Goal: Task Accomplishment & Management: Manage account settings

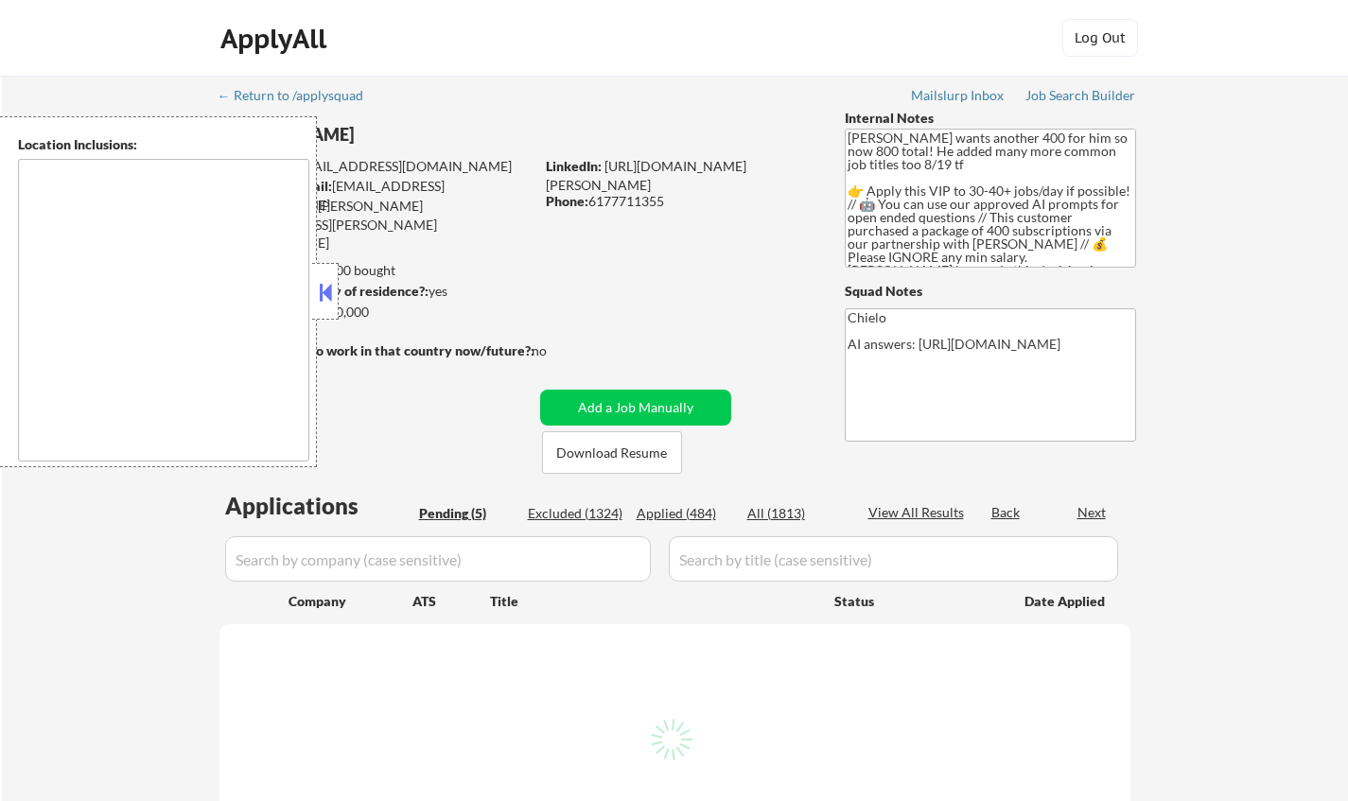
select select ""pending""
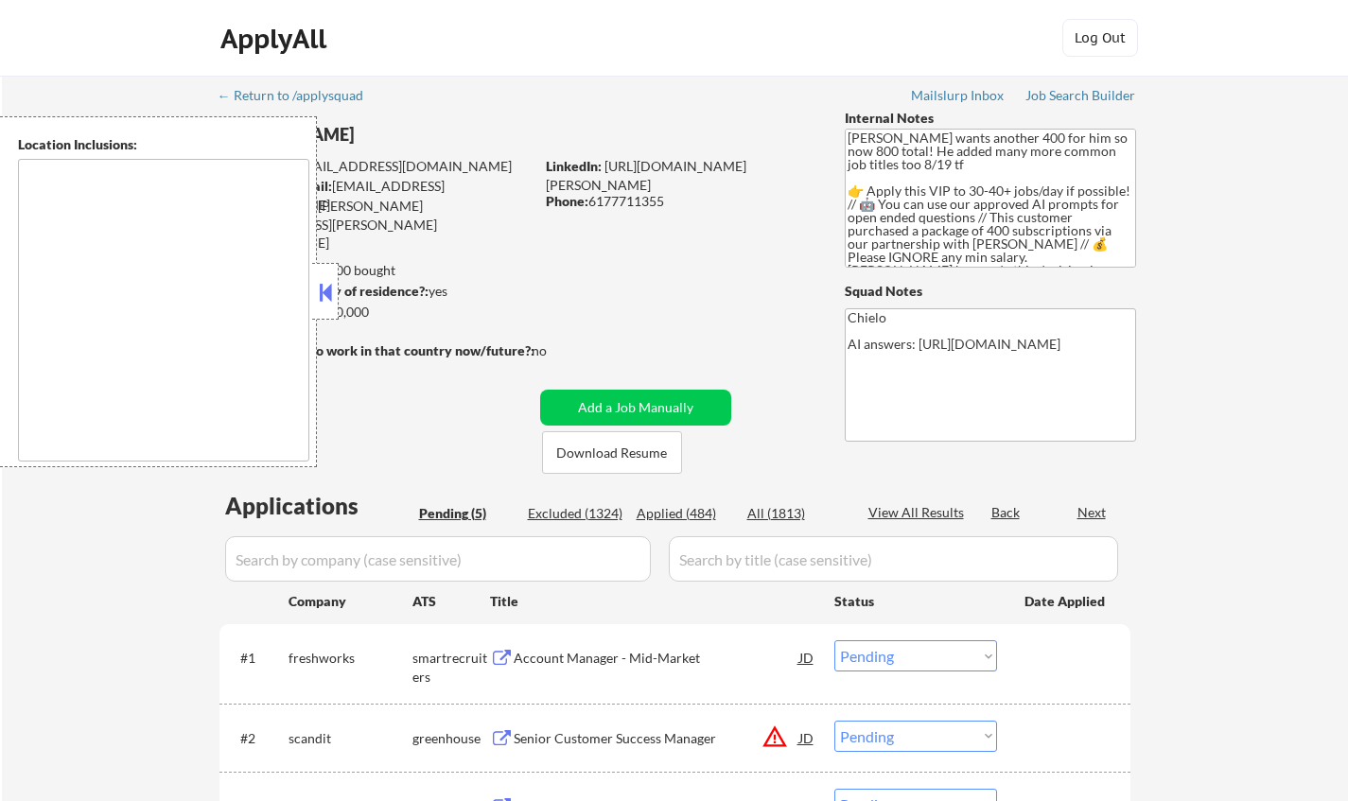
type textarea "[GEOGRAPHIC_DATA], [GEOGRAPHIC_DATA] [GEOGRAPHIC_DATA], [GEOGRAPHIC_DATA] [GEOG…"
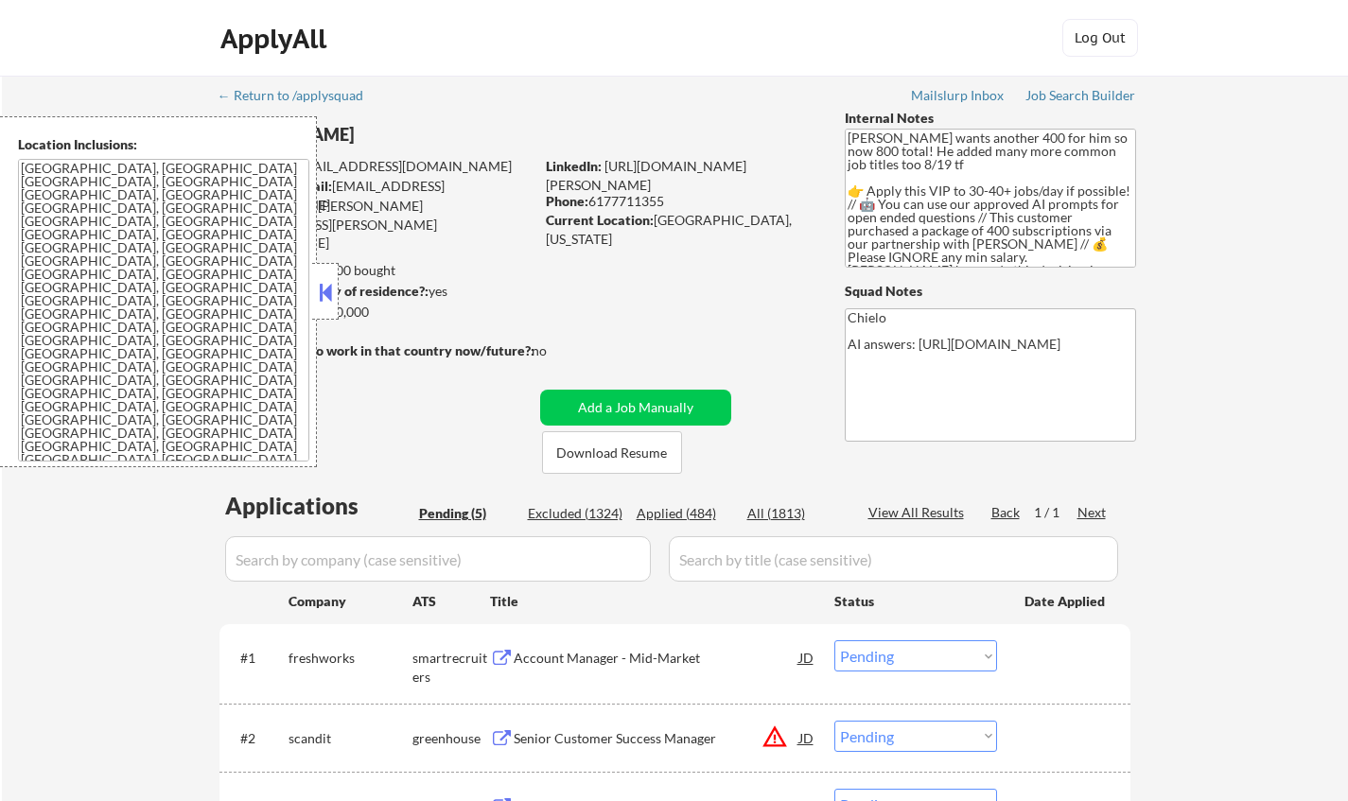
select select ""pending""
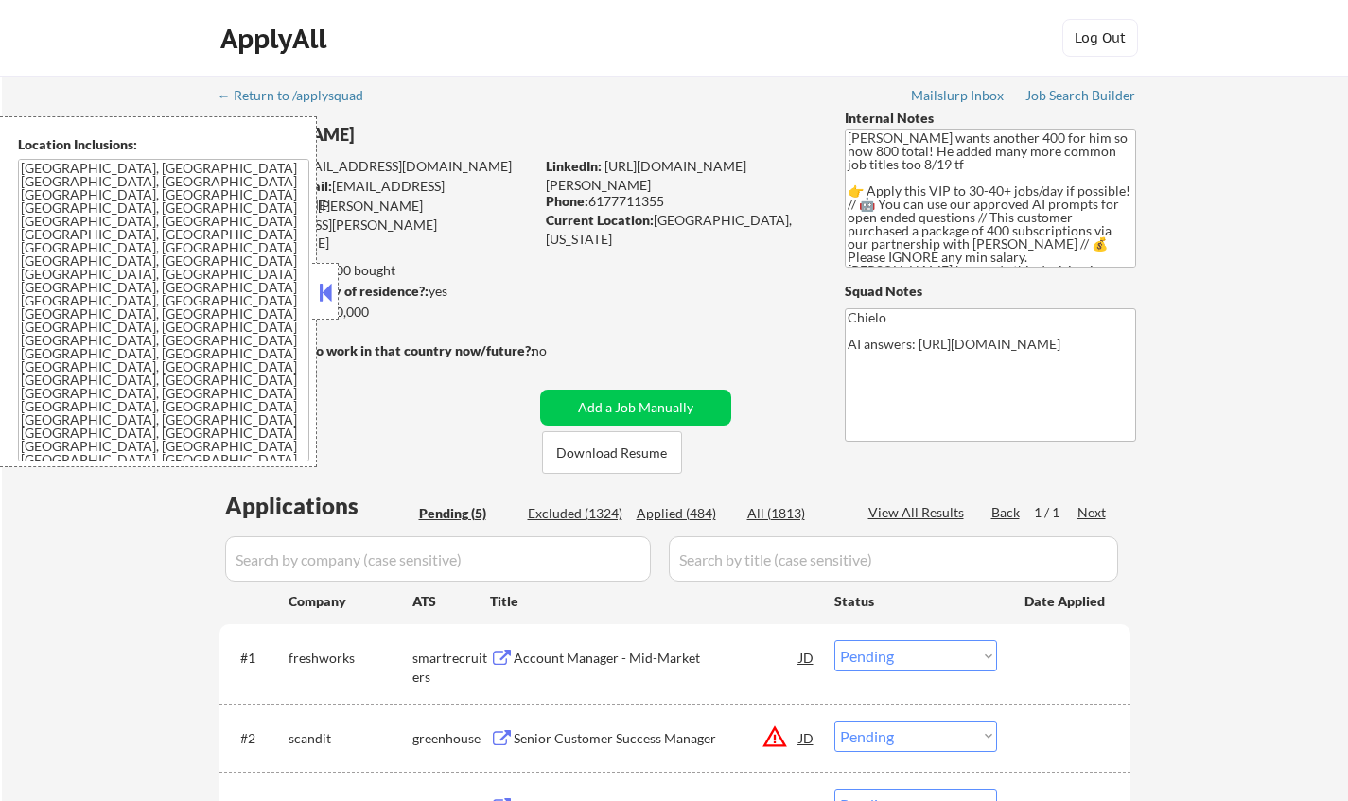
select select ""pending""
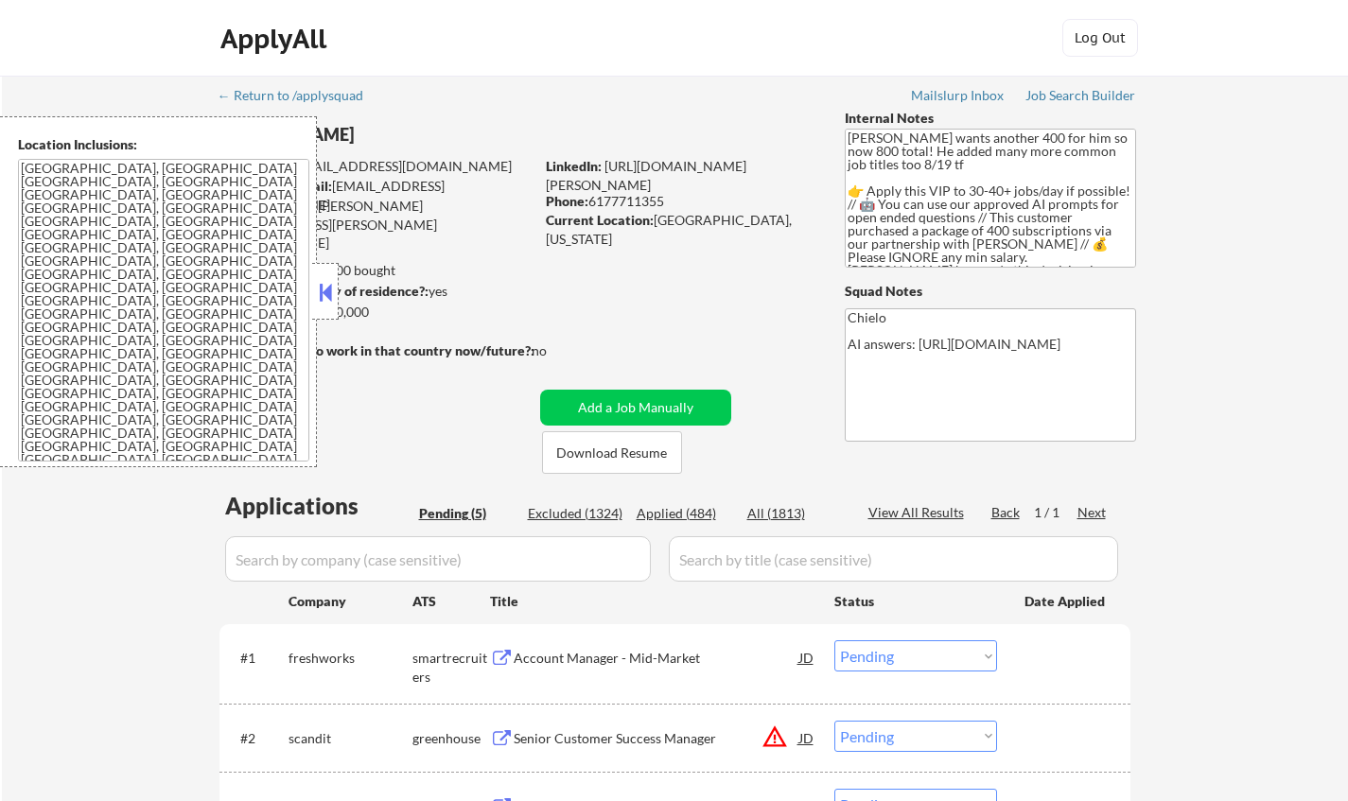
select select ""pending""
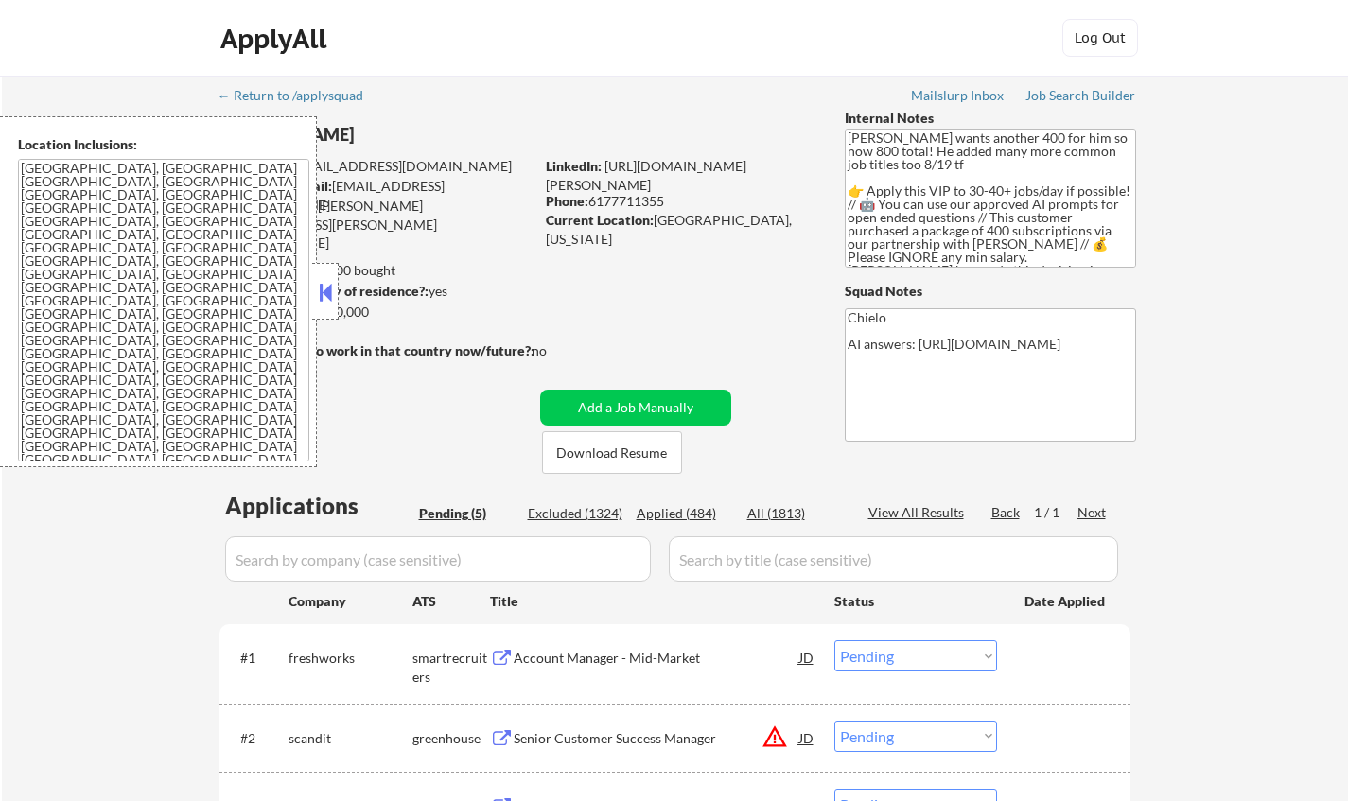
select select ""pending""
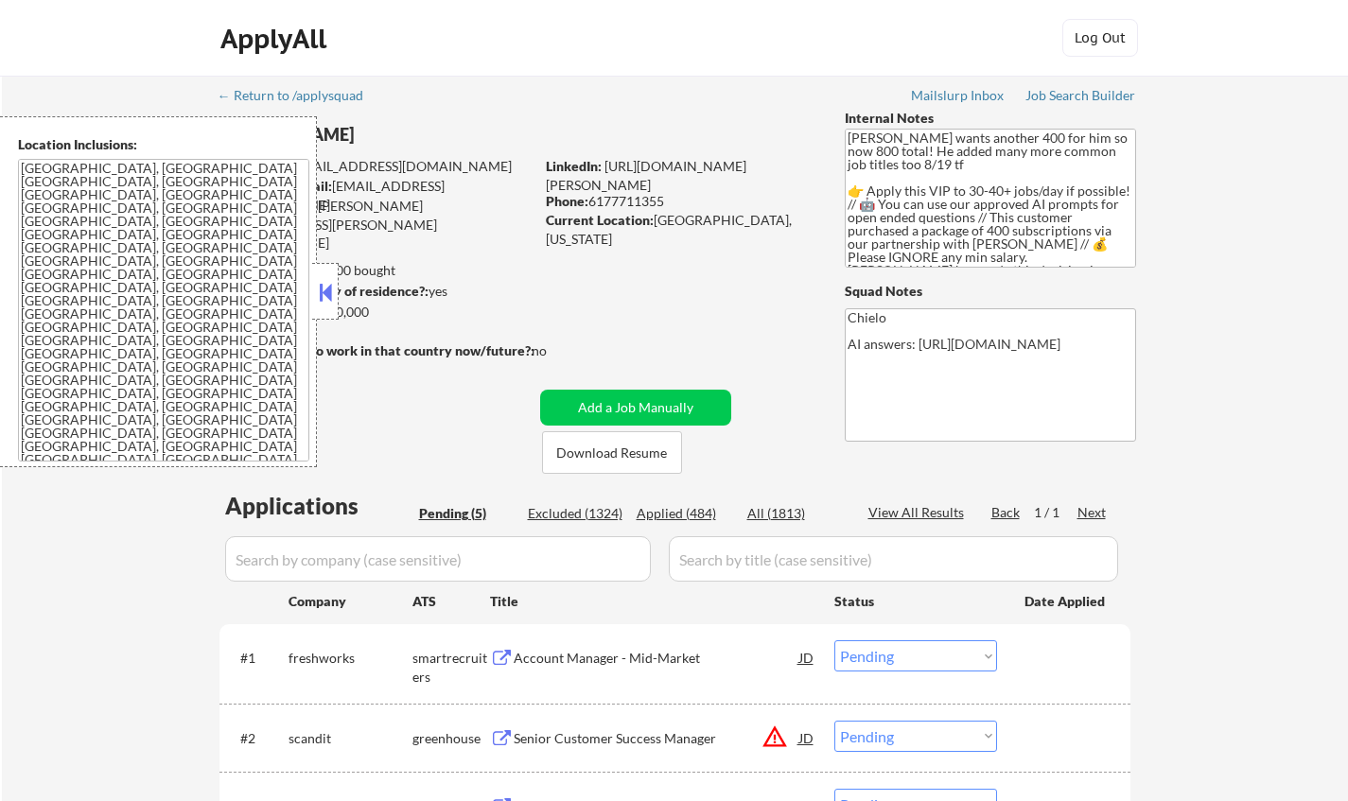
select select ""pending""
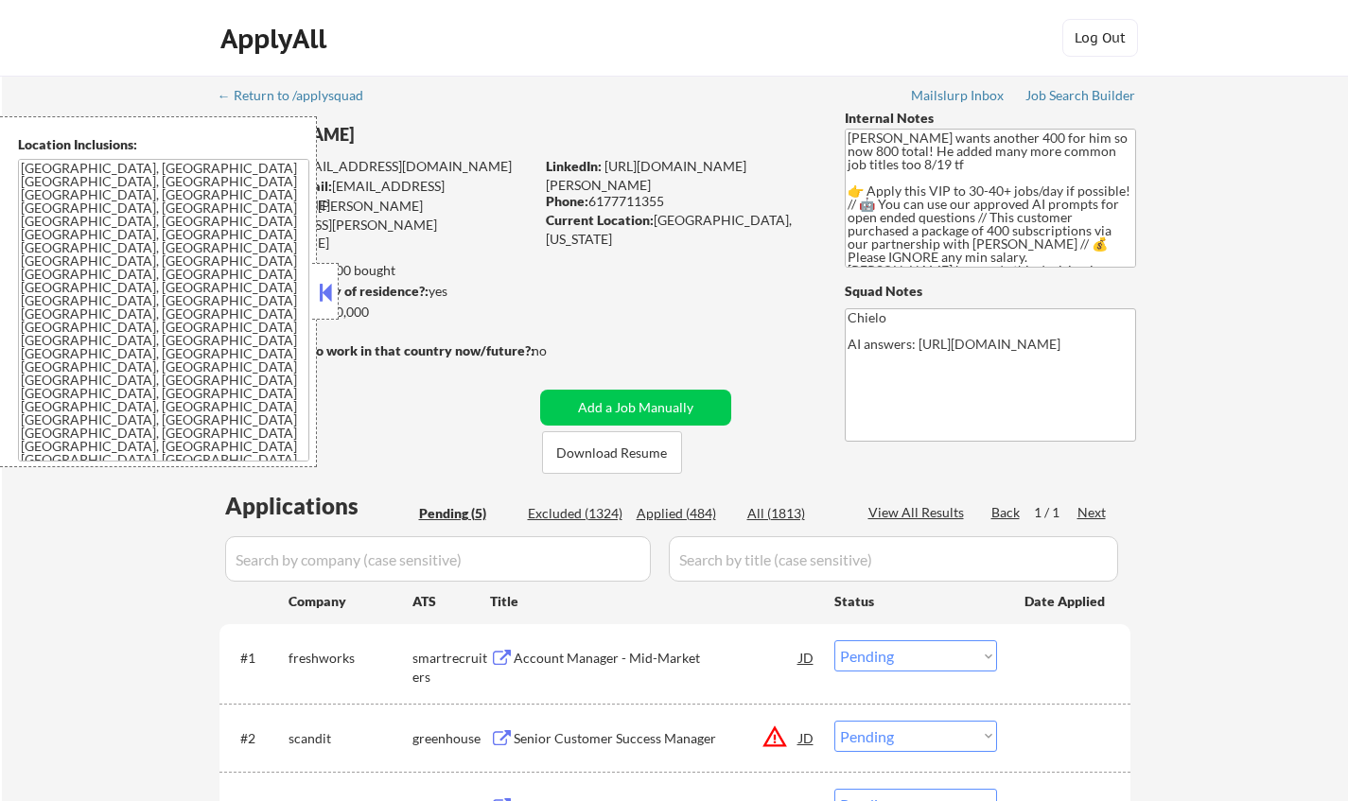
select select ""pending""
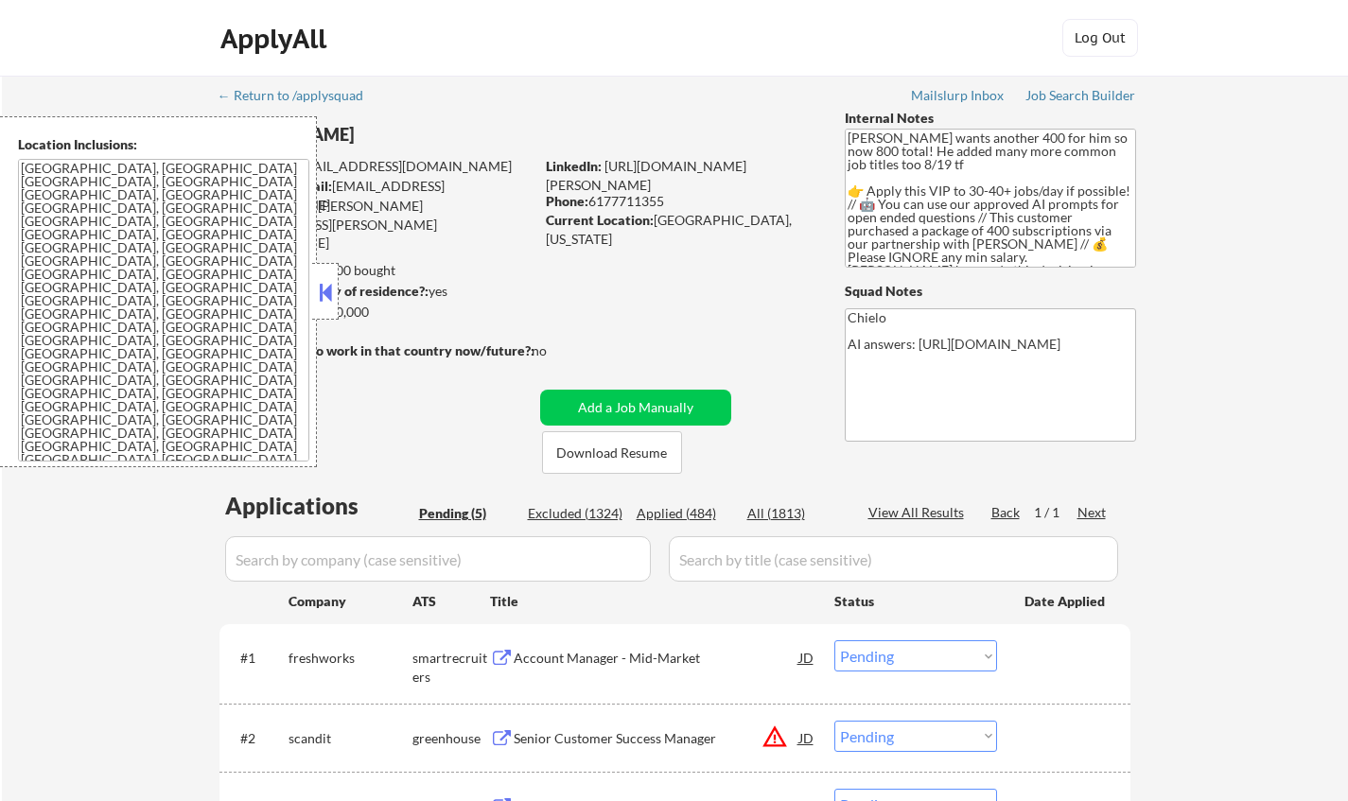
select select ""pending""
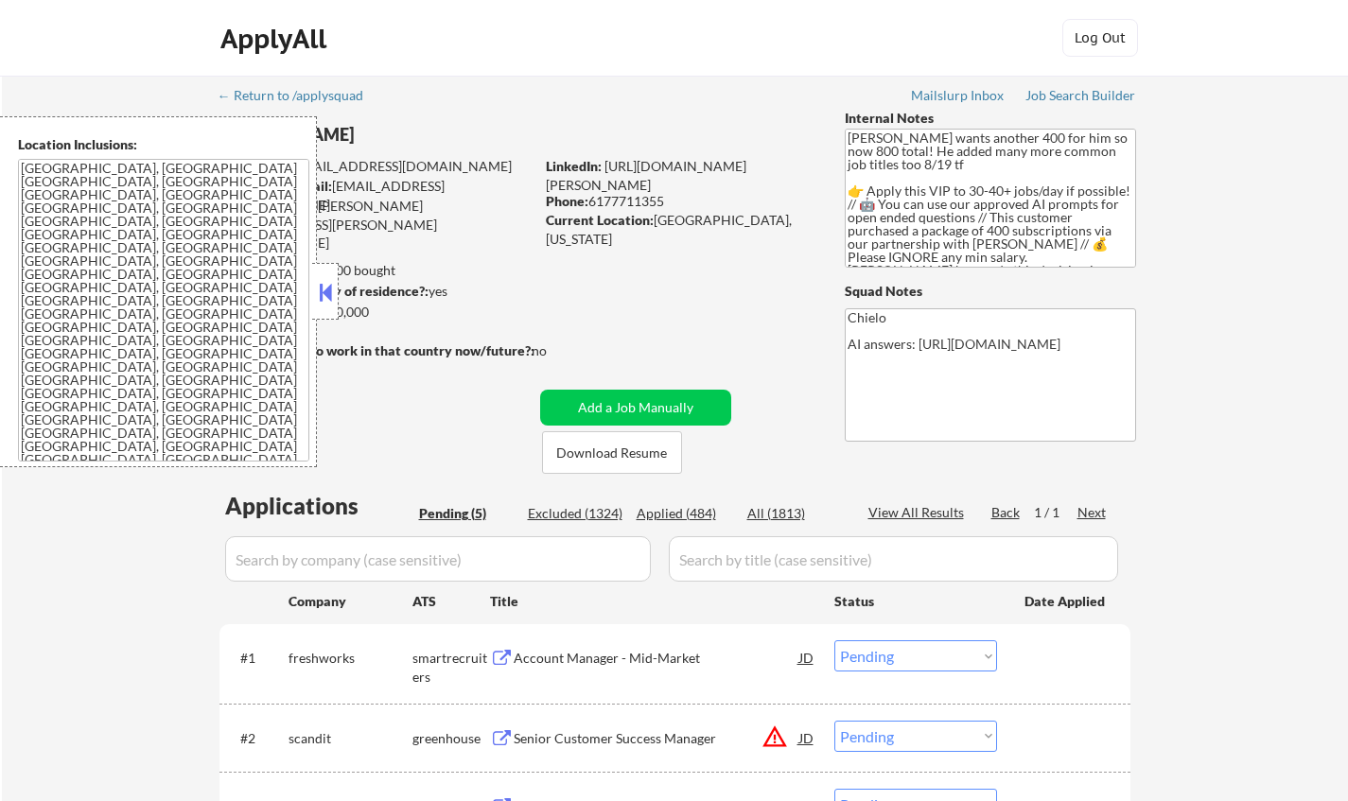
select select ""pending""
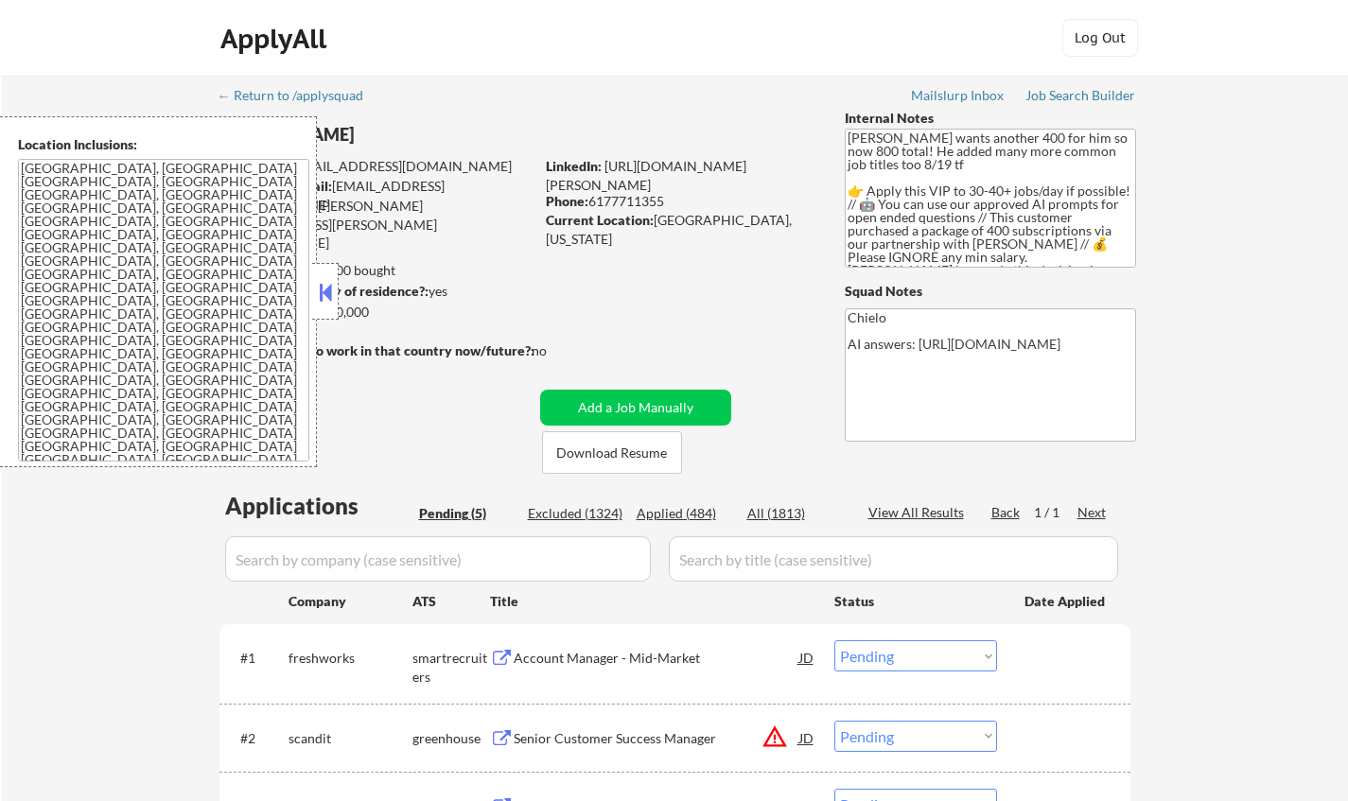
select select ""pending""
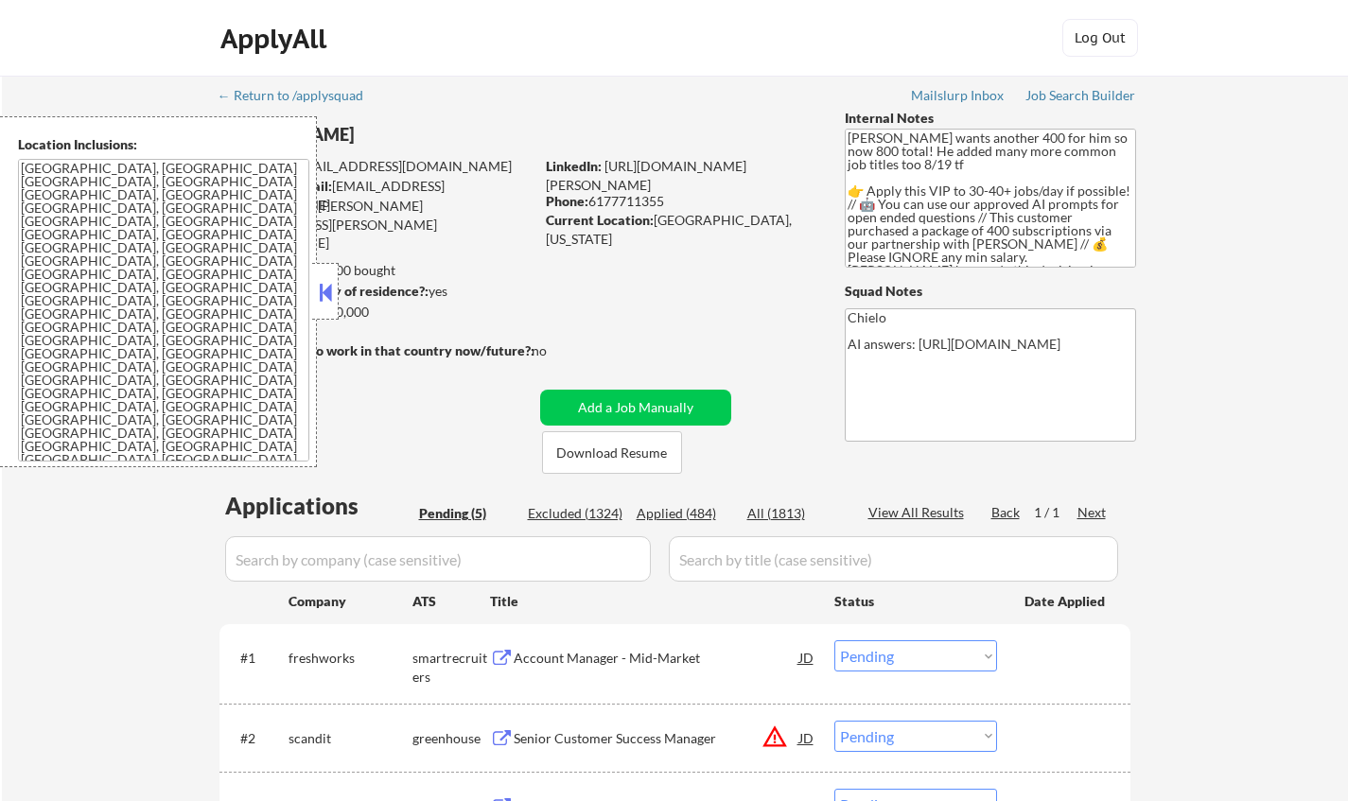
select select ""pending""
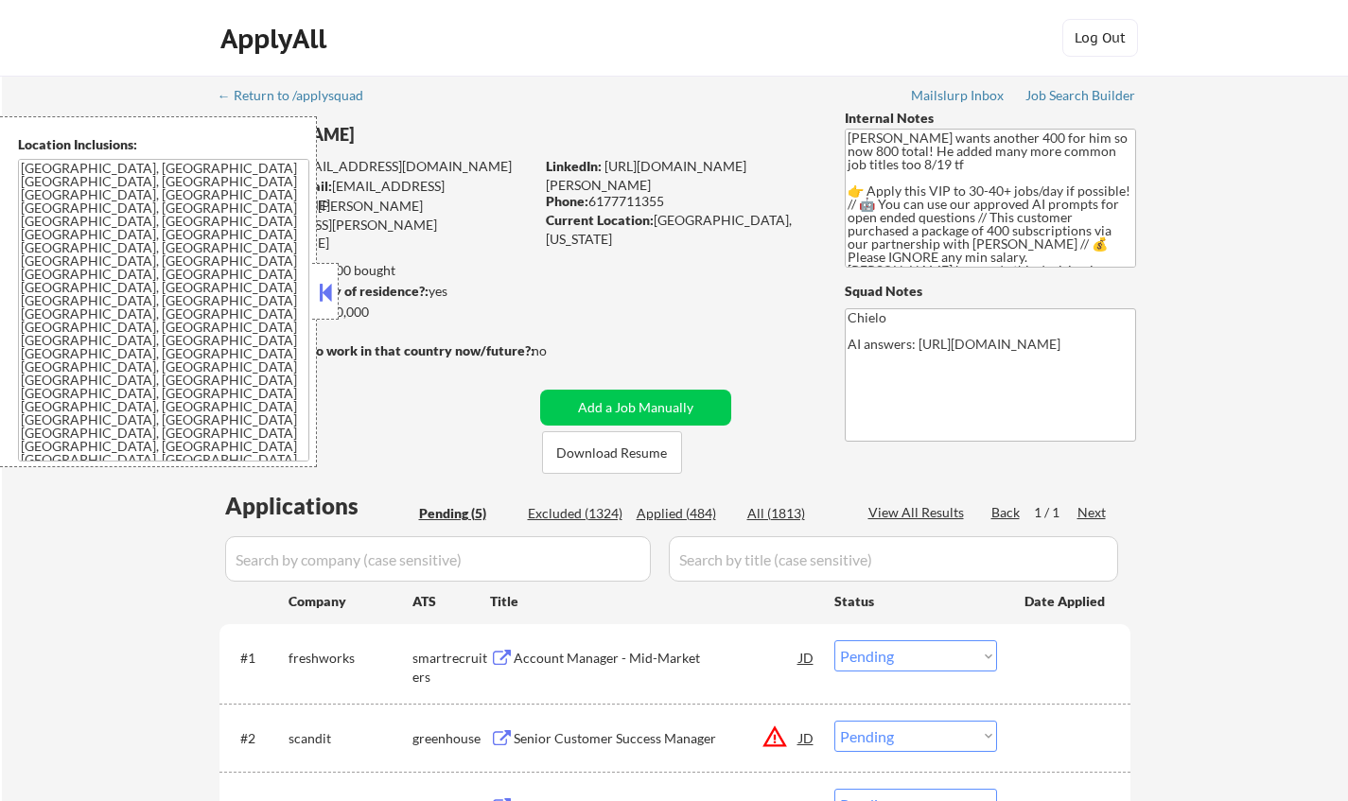
select select ""pending""
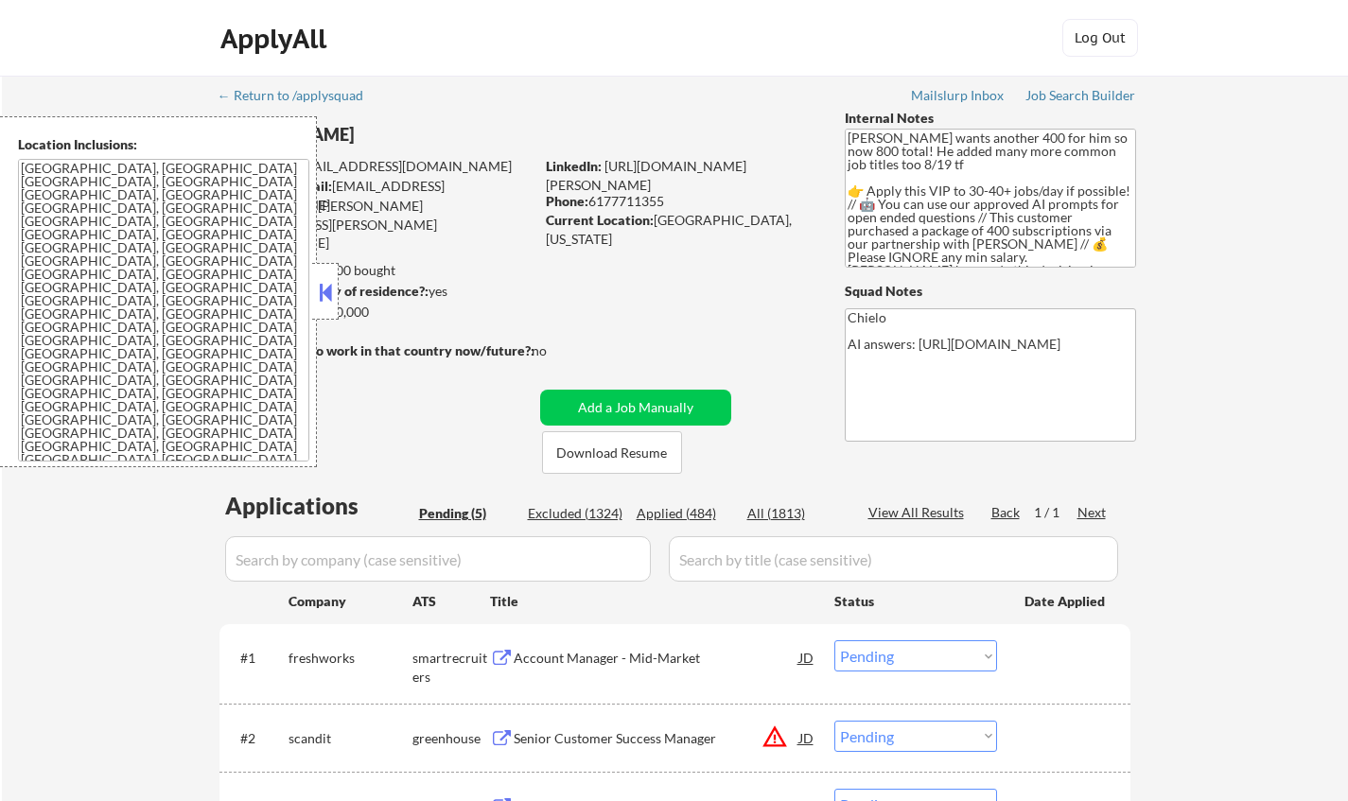
select select ""pending""
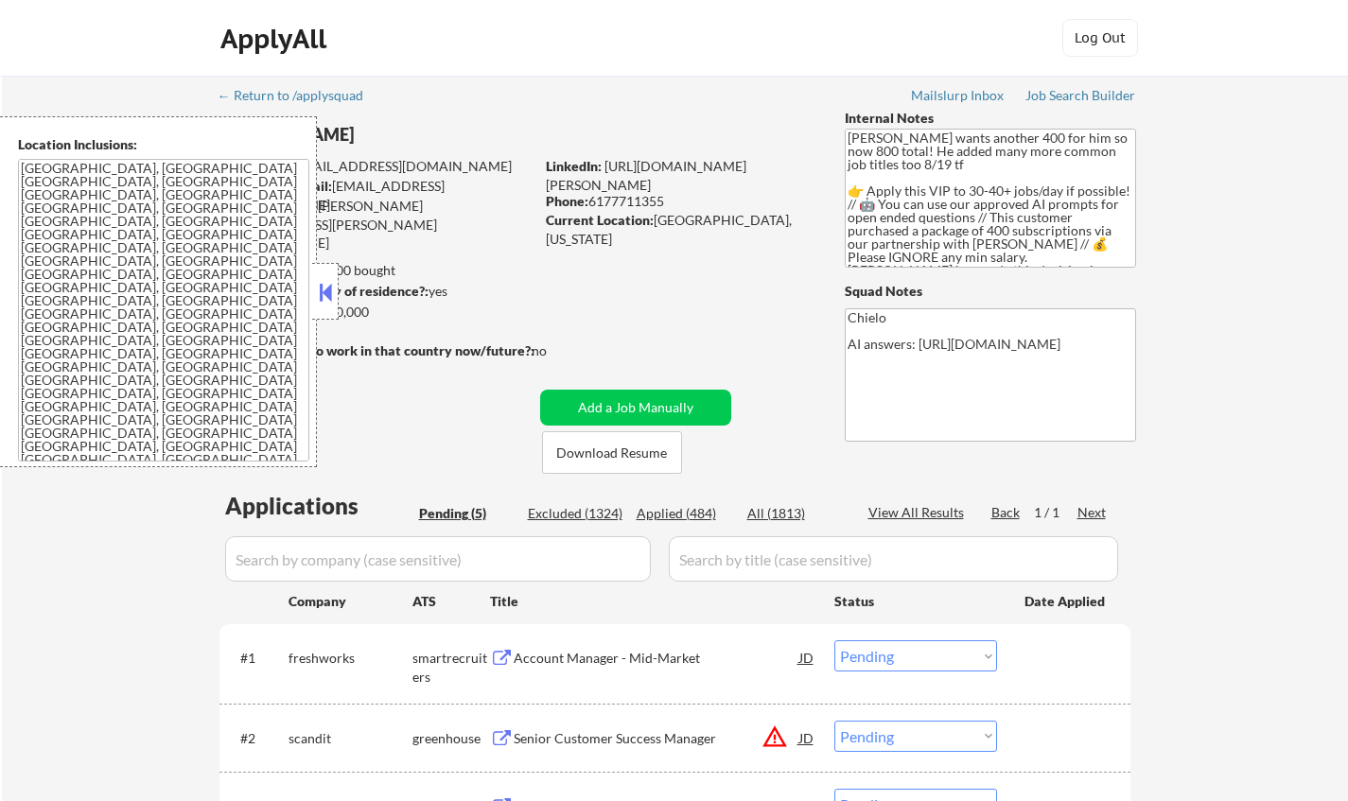
select select ""pending""
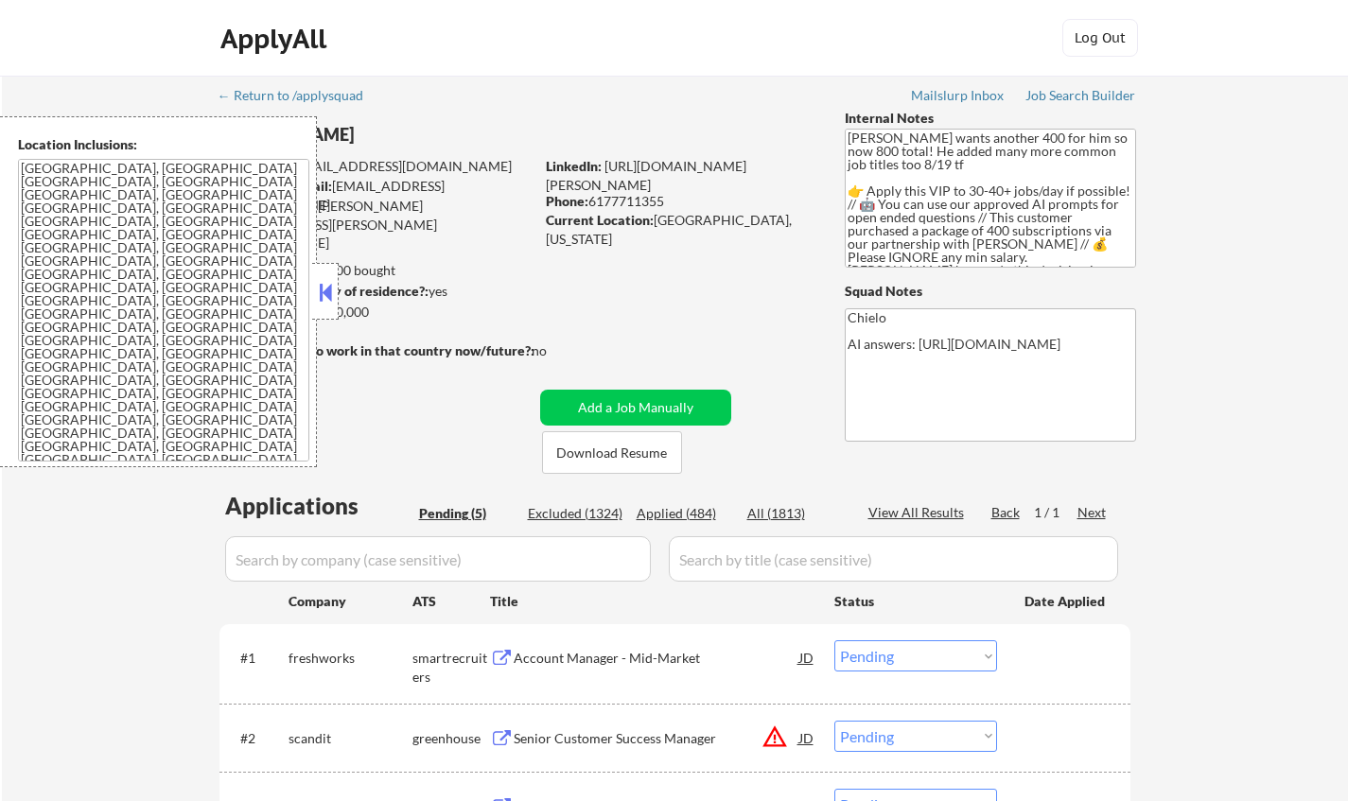
select select ""pending""
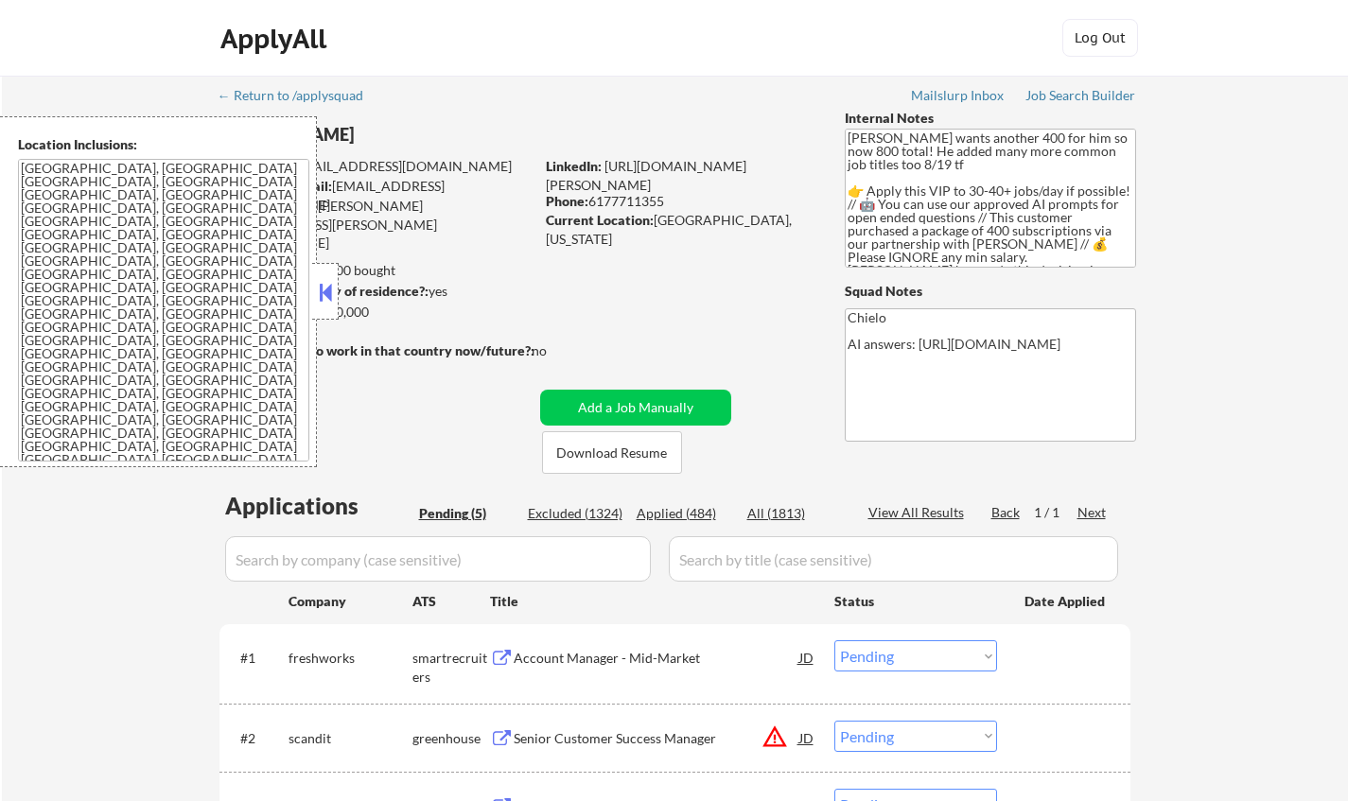
select select ""pending""
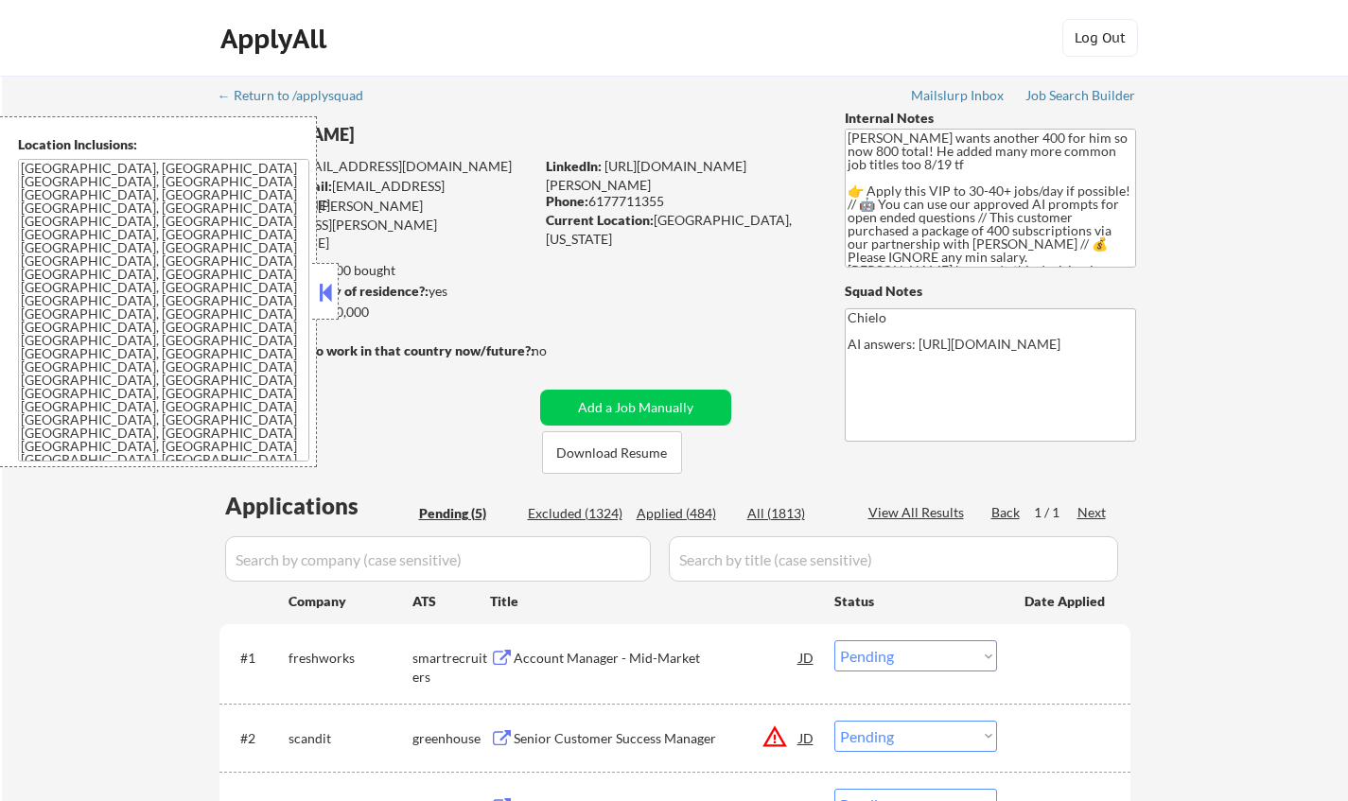
select select ""pending""
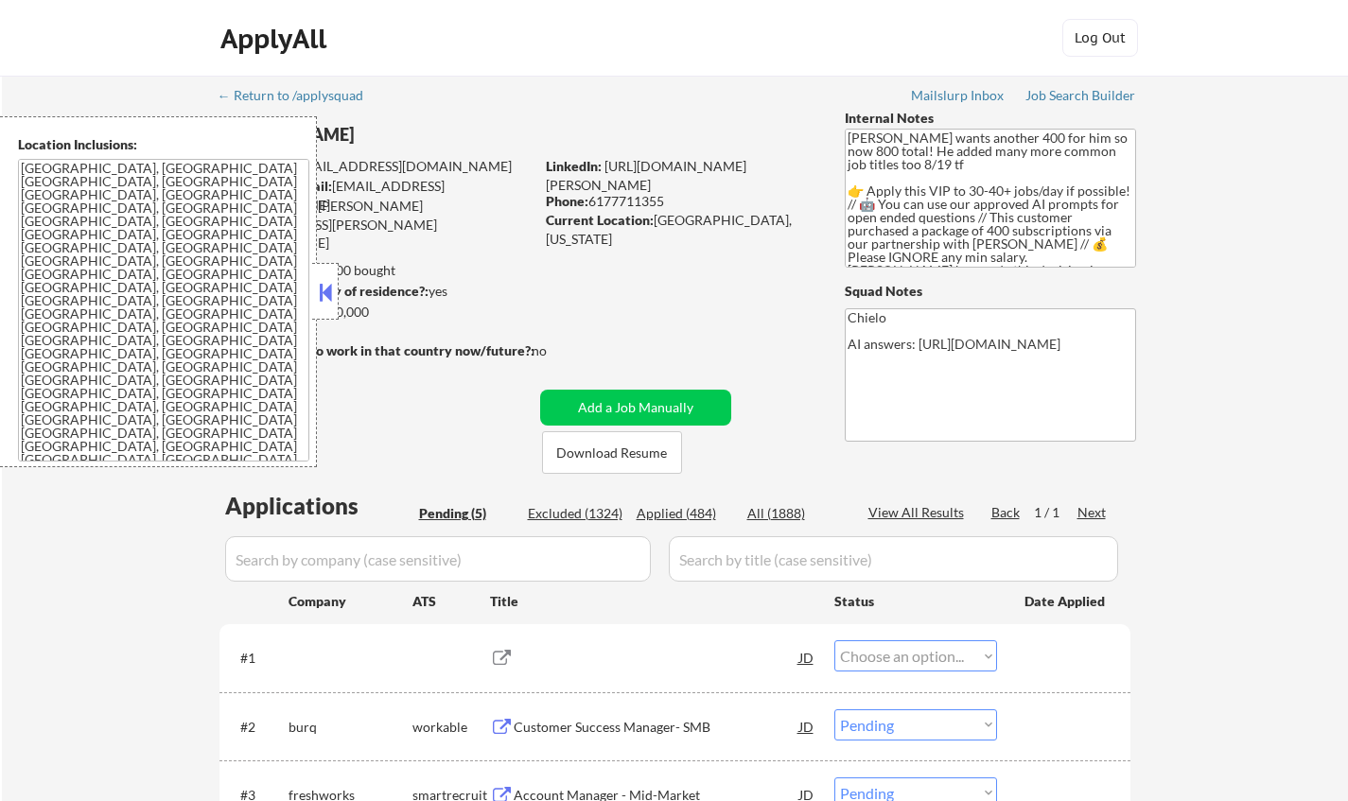
select select ""pending""
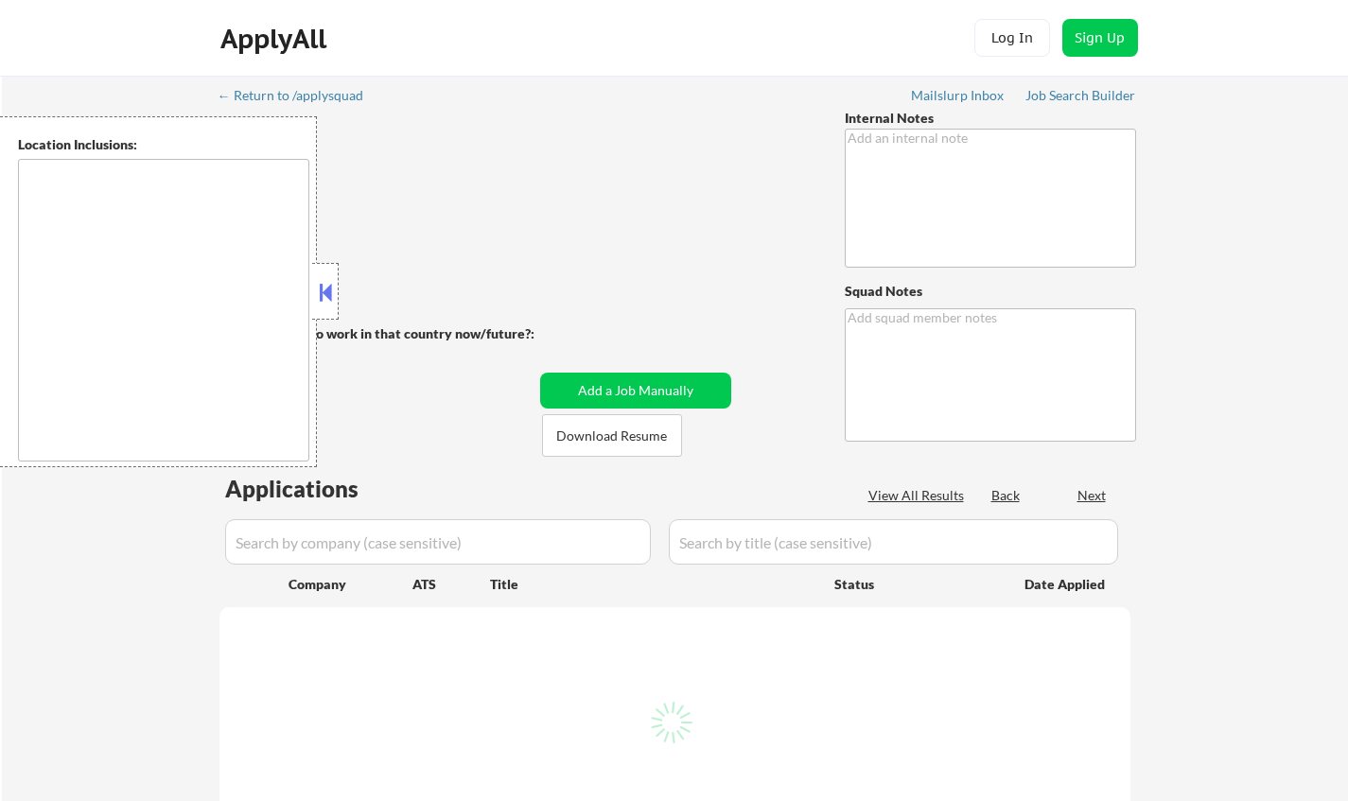
type textarea "[PERSON_NAME] wants another 400 for him so now 800 total! He added many more co…"
type textarea "Chielo AI answers: [URL][DOMAIN_NAME]"
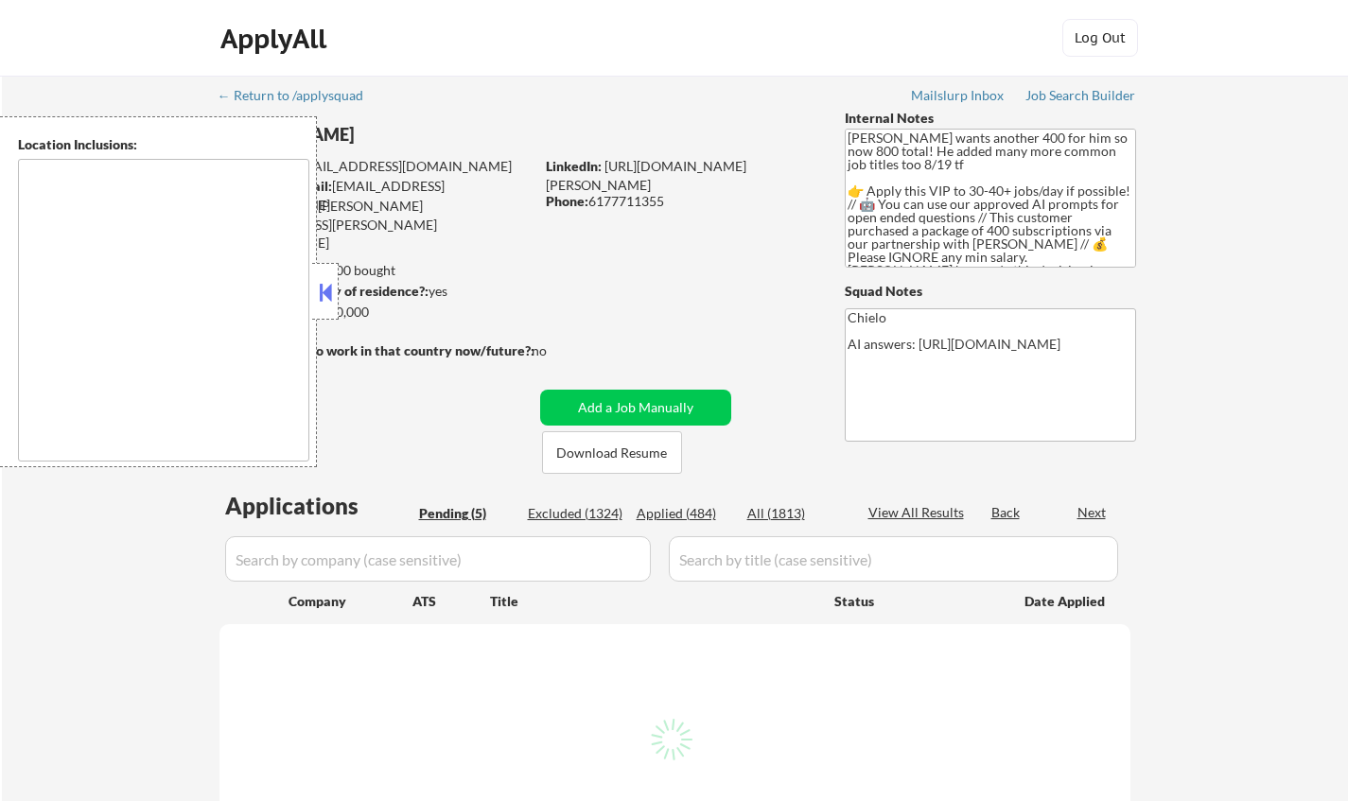
select select ""pending""
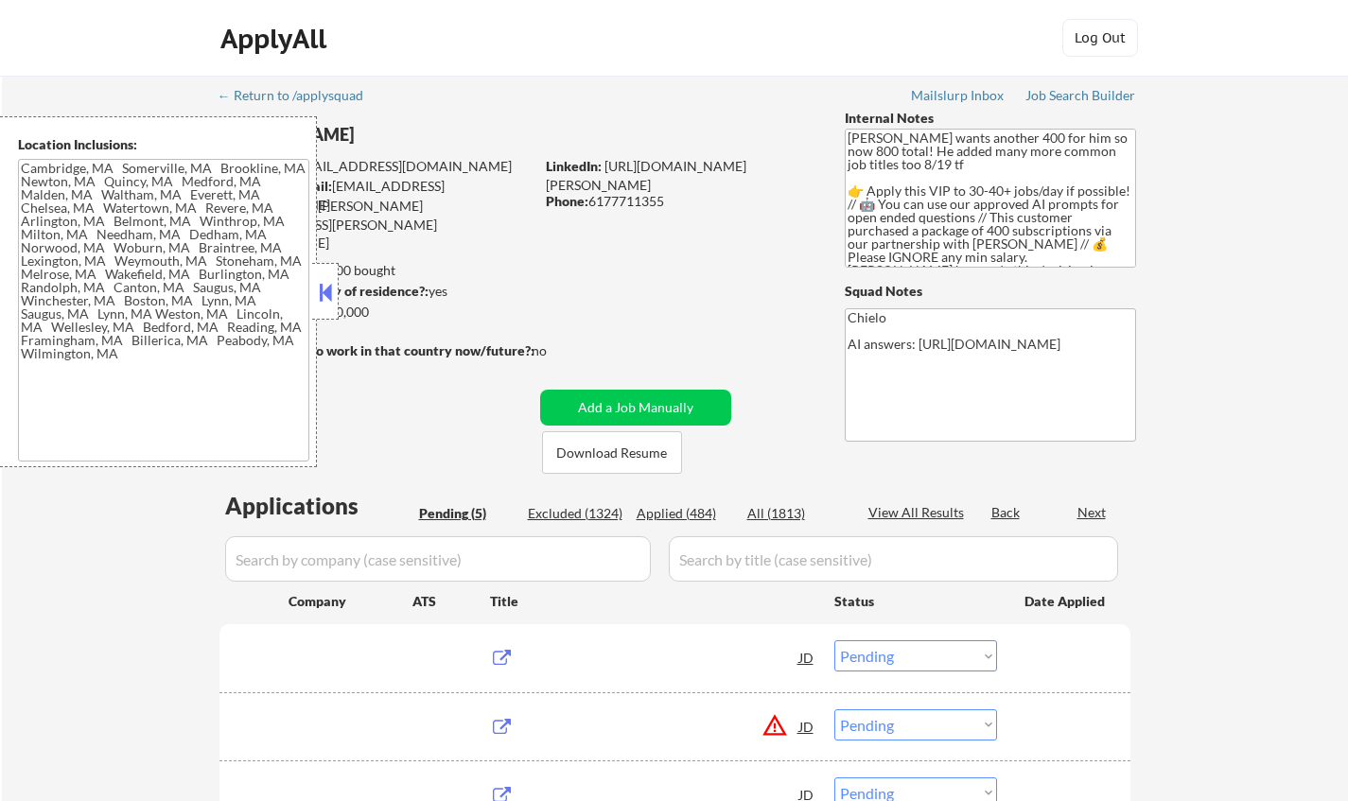
type textarea "[GEOGRAPHIC_DATA], [GEOGRAPHIC_DATA] [GEOGRAPHIC_DATA], [GEOGRAPHIC_DATA] [GEOG…"
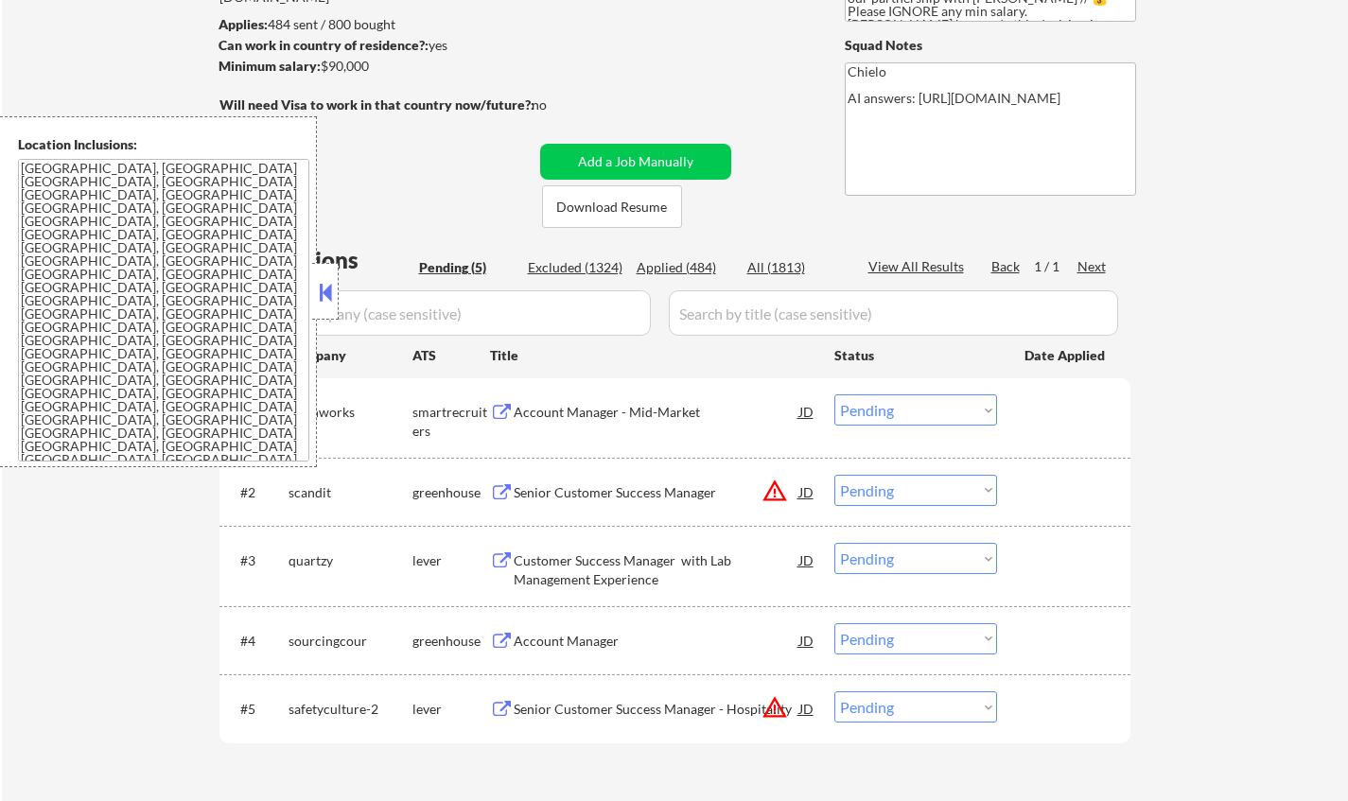
scroll to position [249, 0]
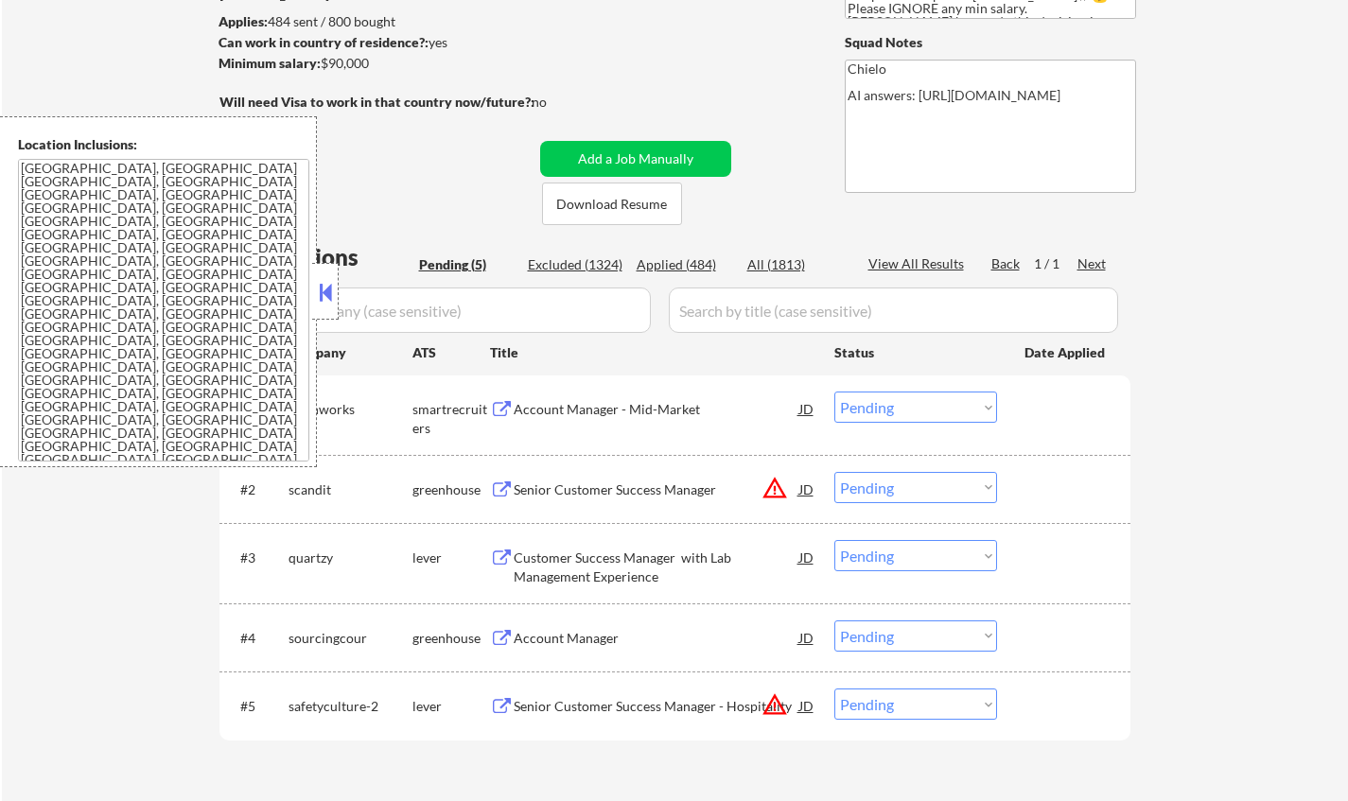
click at [325, 288] on button at bounding box center [325, 292] width 21 height 28
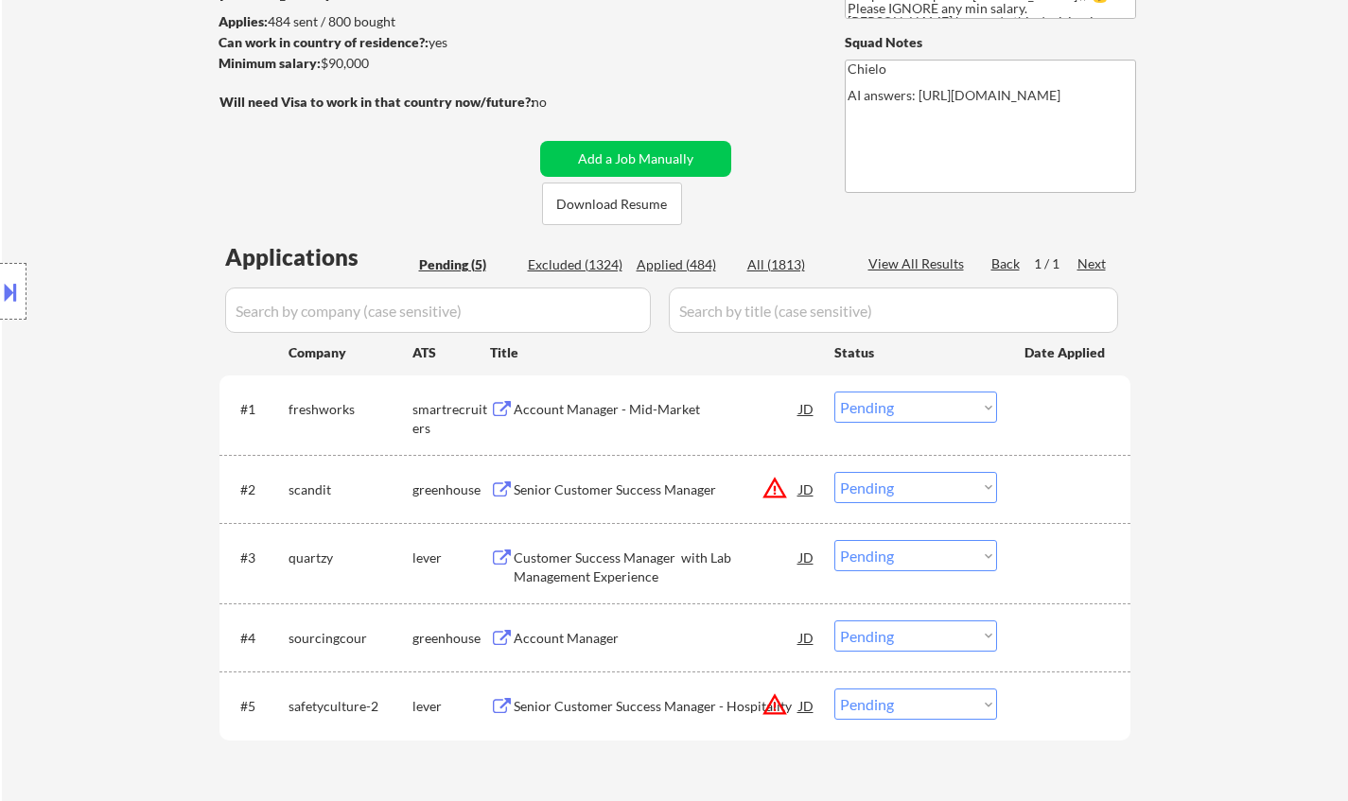
click at [631, 203] on button "Download Resume" at bounding box center [612, 204] width 140 height 43
click at [642, 412] on div "Account Manager - Mid-Market" at bounding box center [657, 409] width 286 height 19
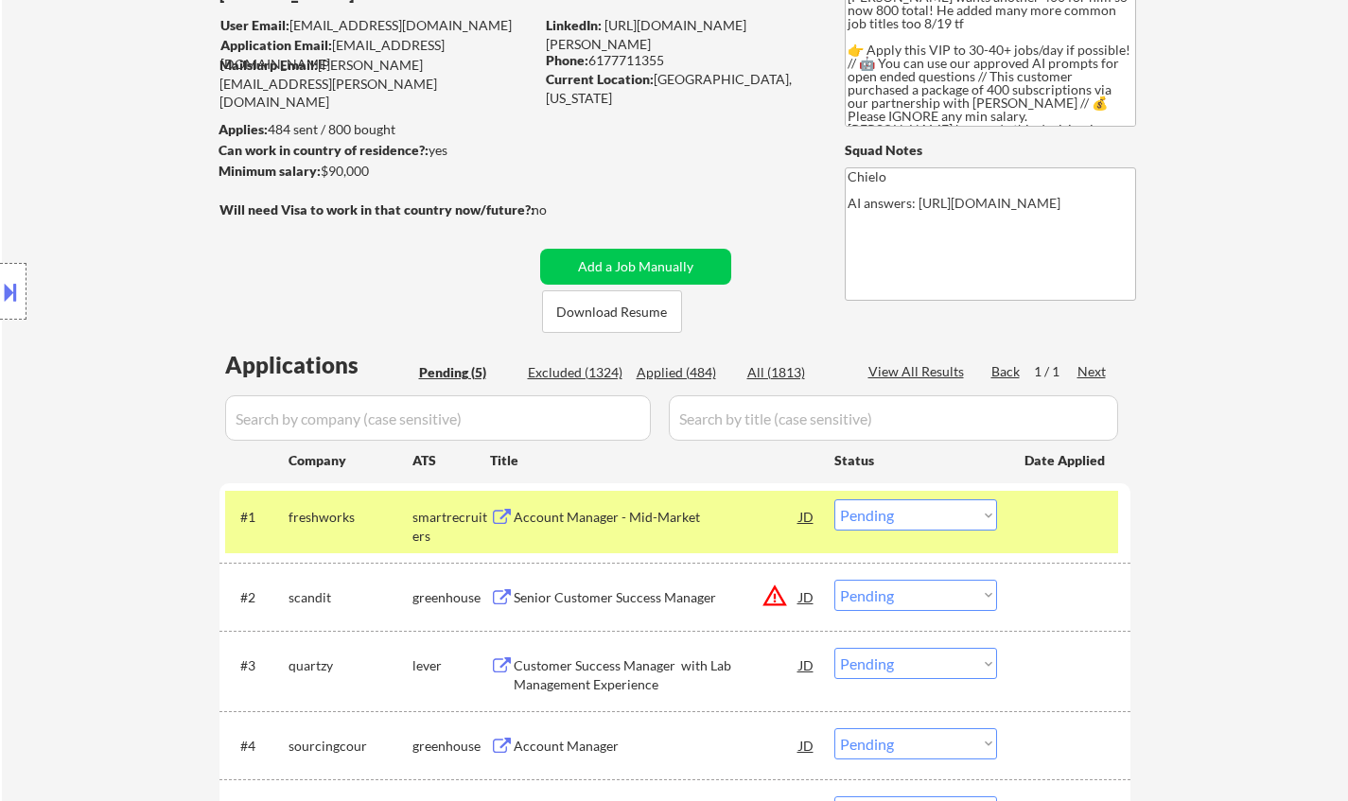
scroll to position [140, 0]
click at [982, 518] on select "Choose an option... Pending Applied Excluded (Questions) Excluded (Expired) Exc…" at bounding box center [915, 515] width 163 height 31
click at [834, 500] on select "Choose an option... Pending Applied Excluded (Questions) Excluded (Expired) Exc…" at bounding box center [915, 515] width 163 height 31
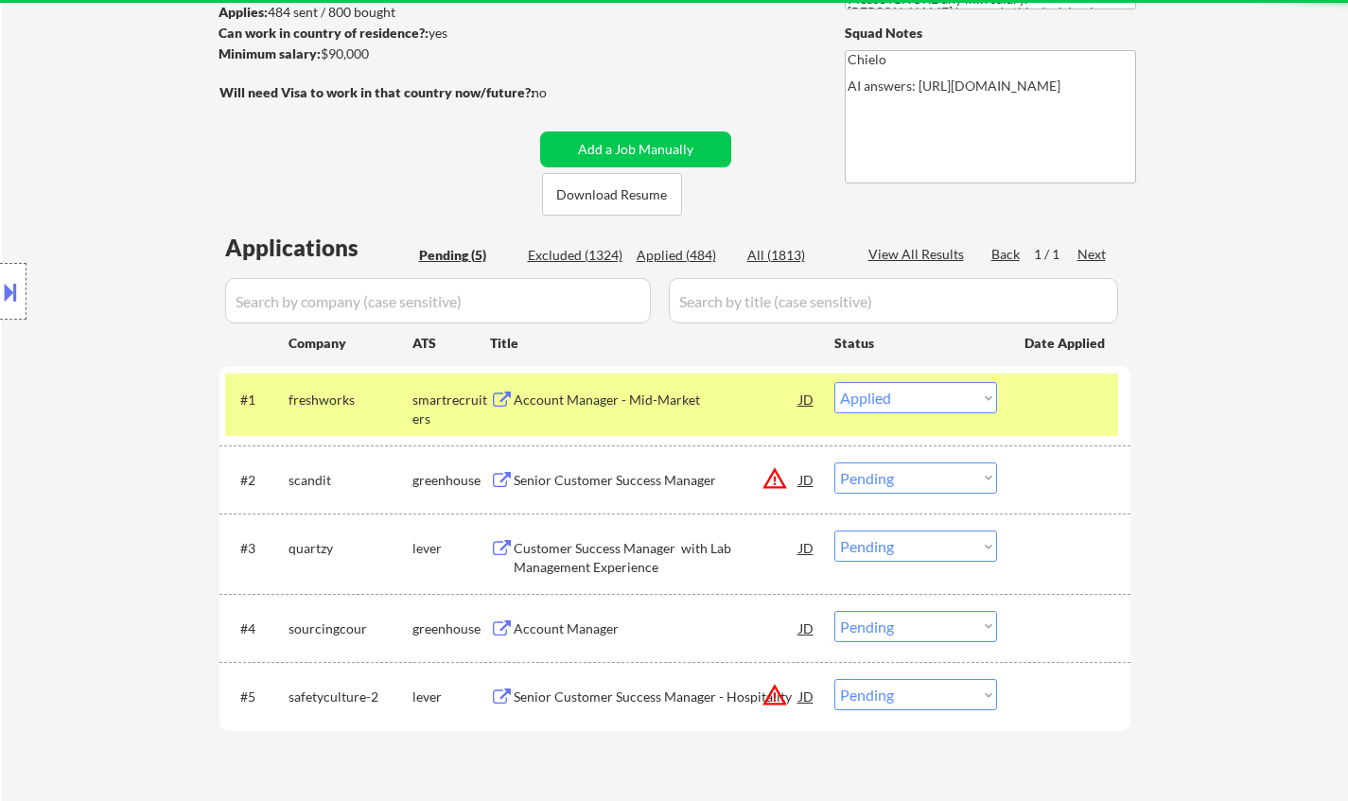
scroll to position [424, 0]
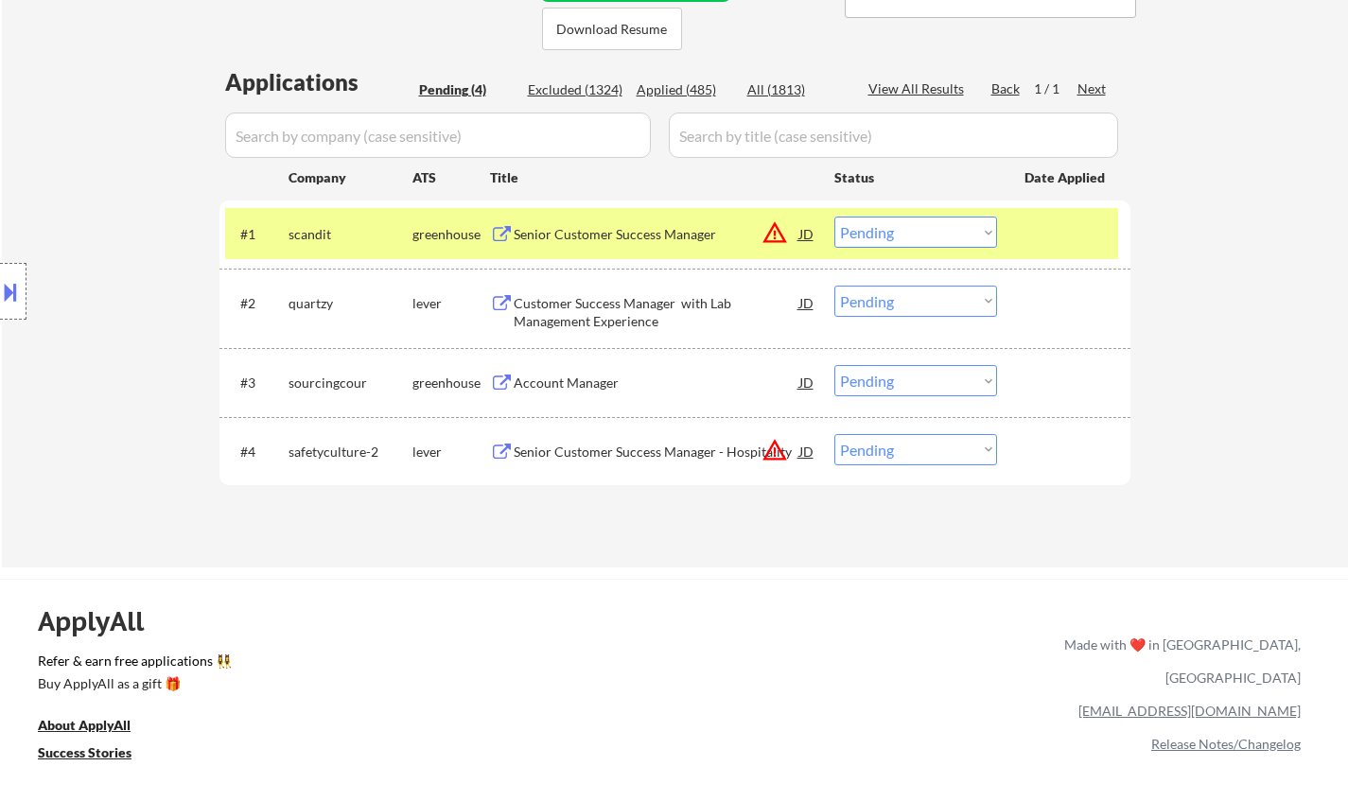
click at [12, 292] on button at bounding box center [10, 291] width 21 height 31
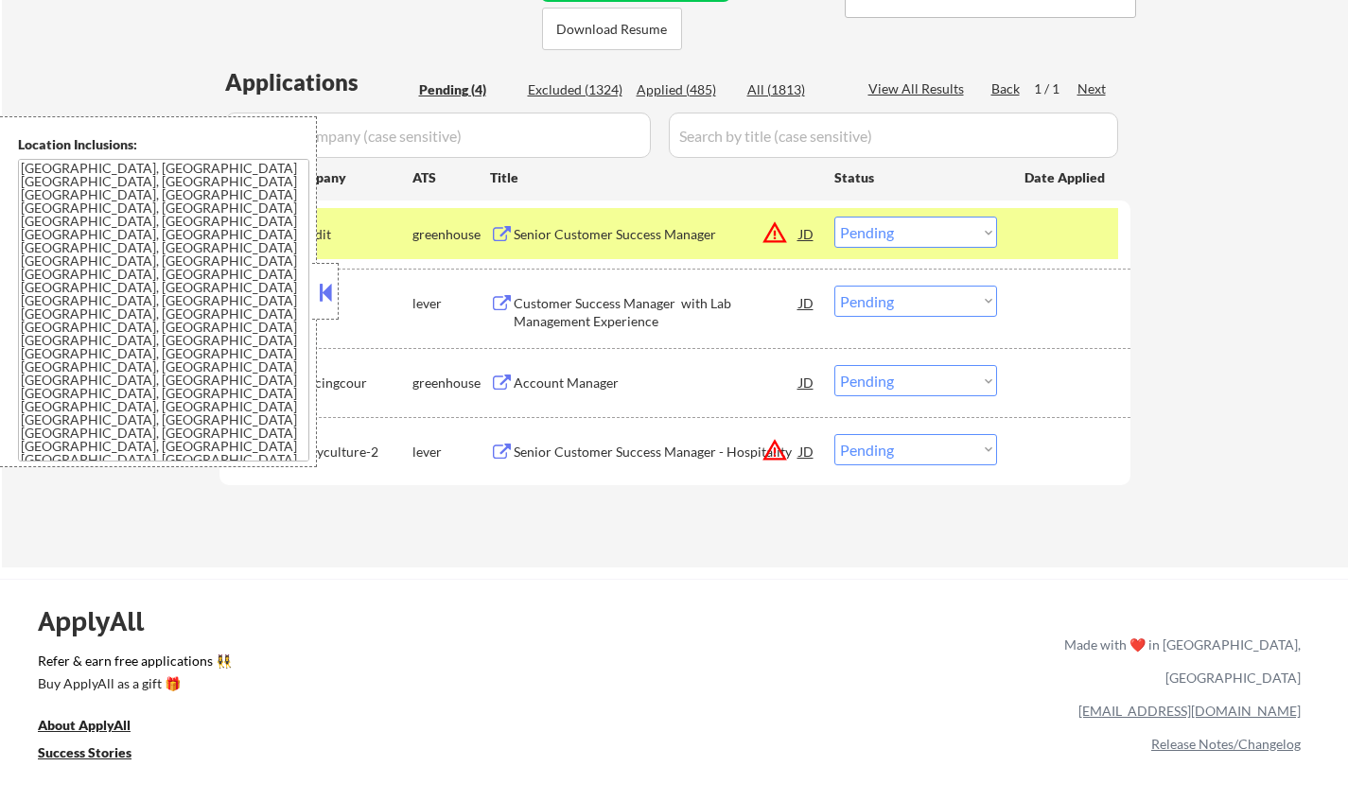
click at [807, 234] on div "JD" at bounding box center [806, 234] width 19 height 34
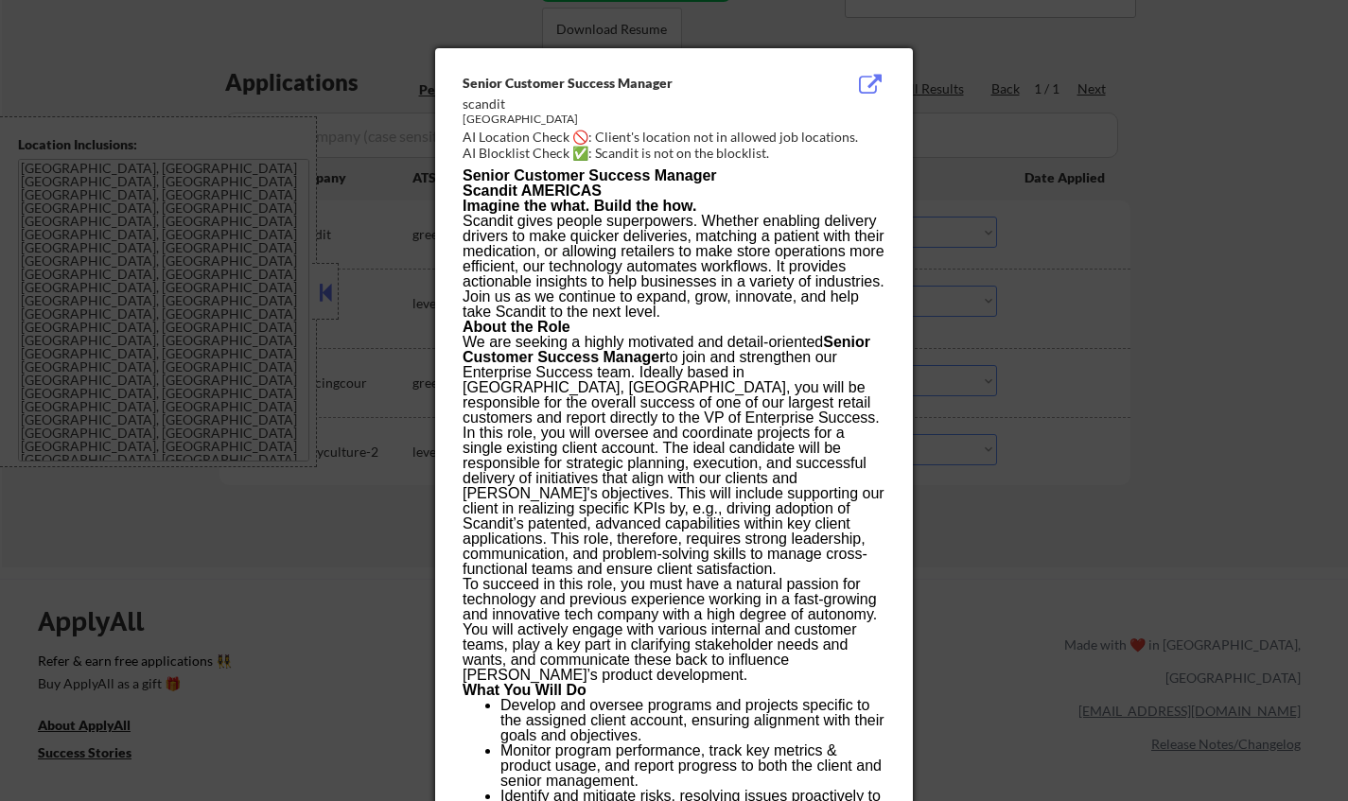
click at [1173, 411] on div at bounding box center [674, 400] width 1348 height 801
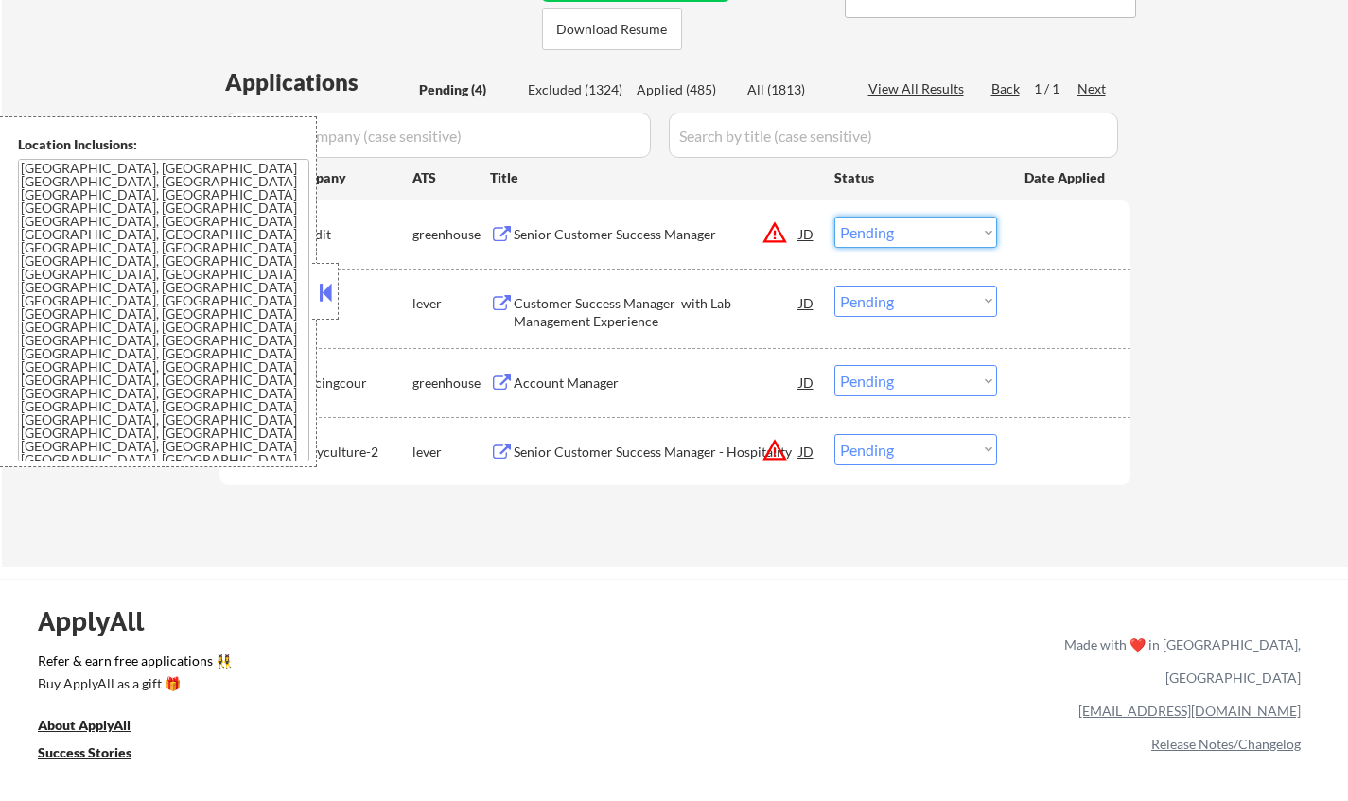
click at [917, 225] on select "Choose an option... Pending Applied Excluded (Questions) Excluded (Expired) Exc…" at bounding box center [915, 232] width 163 height 31
click at [834, 217] on select "Choose an option... Pending Applied Excluded (Questions) Excluded (Expired) Exc…" at bounding box center [915, 232] width 163 height 31
click at [334, 282] on button at bounding box center [325, 292] width 21 height 28
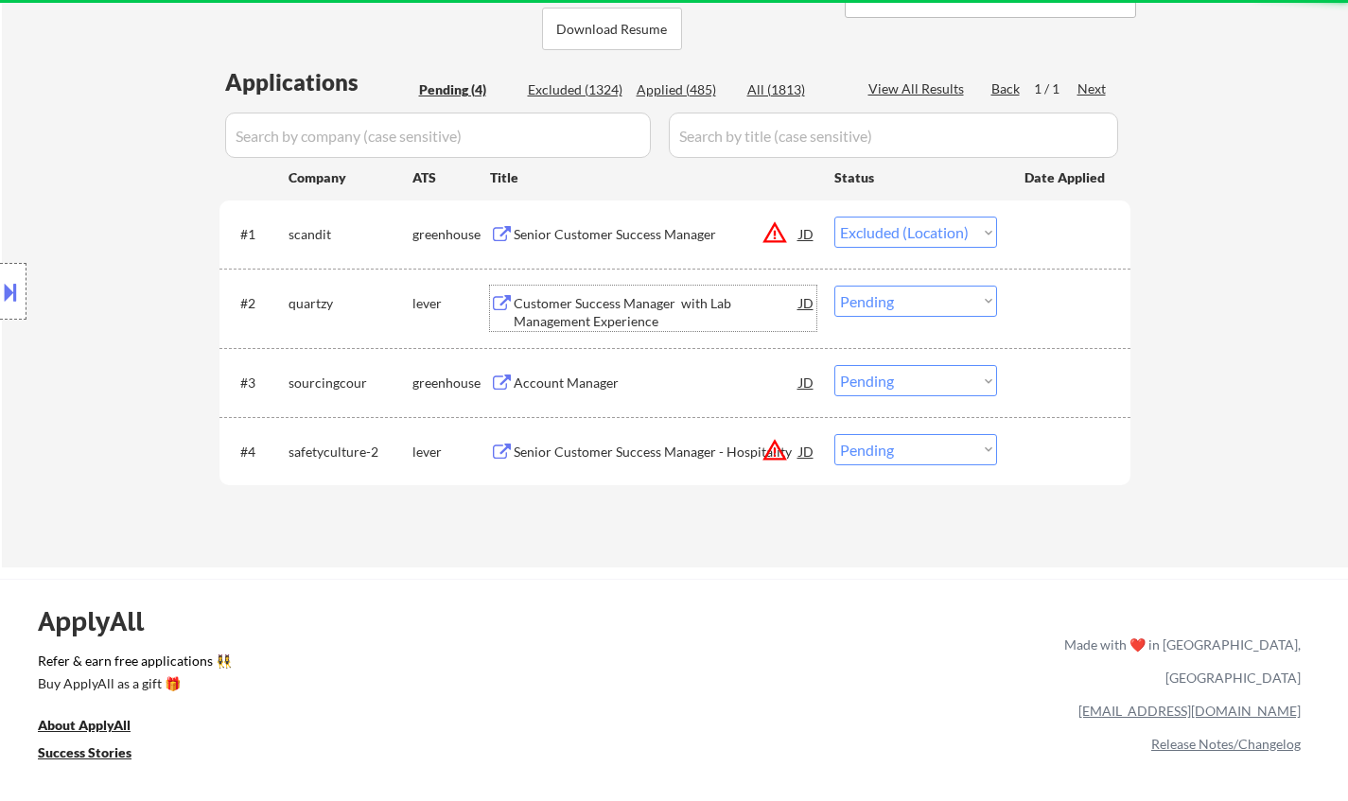
click at [603, 299] on div "Customer Success Manager with Lab Management Experience" at bounding box center [657, 312] width 286 height 37
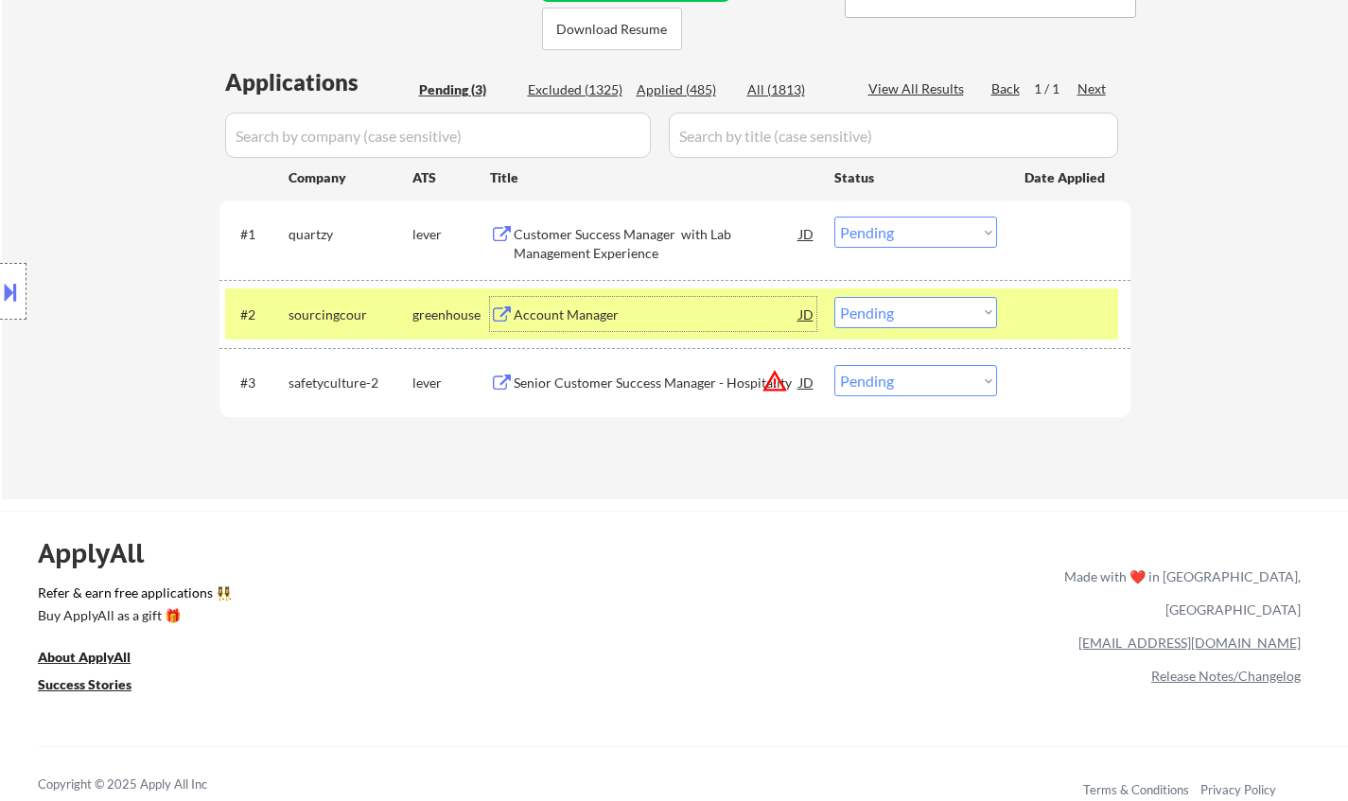
drag, startPoint x: 882, startPoint y: 216, endPoint x: 888, endPoint y: 226, distance: 12.3
click at [882, 217] on select "Choose an option... Pending Applied Excluded (Questions) Excluded (Expired) Exc…" at bounding box center [915, 232] width 163 height 31
click at [834, 217] on select "Choose an option... Pending Applied Excluded (Questions) Excluded (Expired) Exc…" at bounding box center [915, 232] width 163 height 31
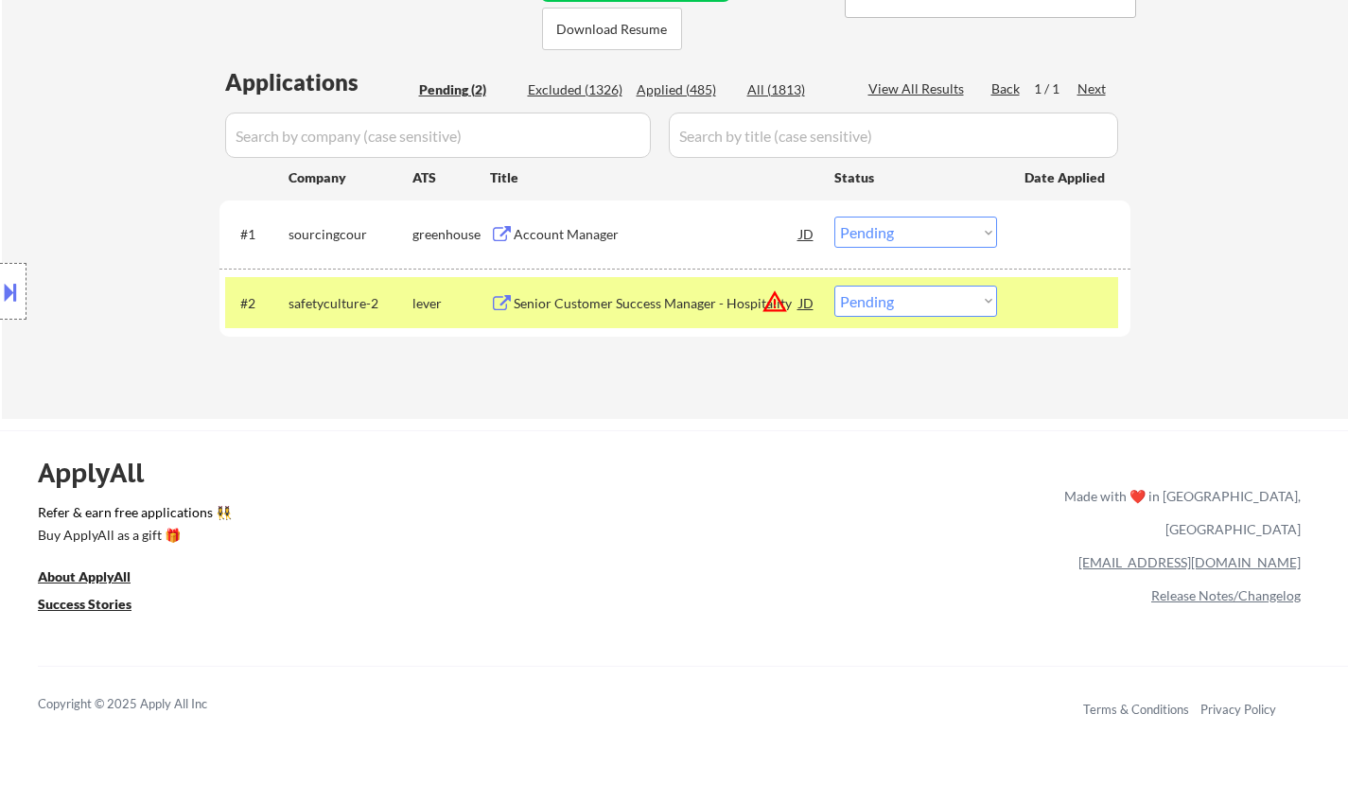
click at [573, 248] on div "Account Manager" at bounding box center [657, 234] width 286 height 34
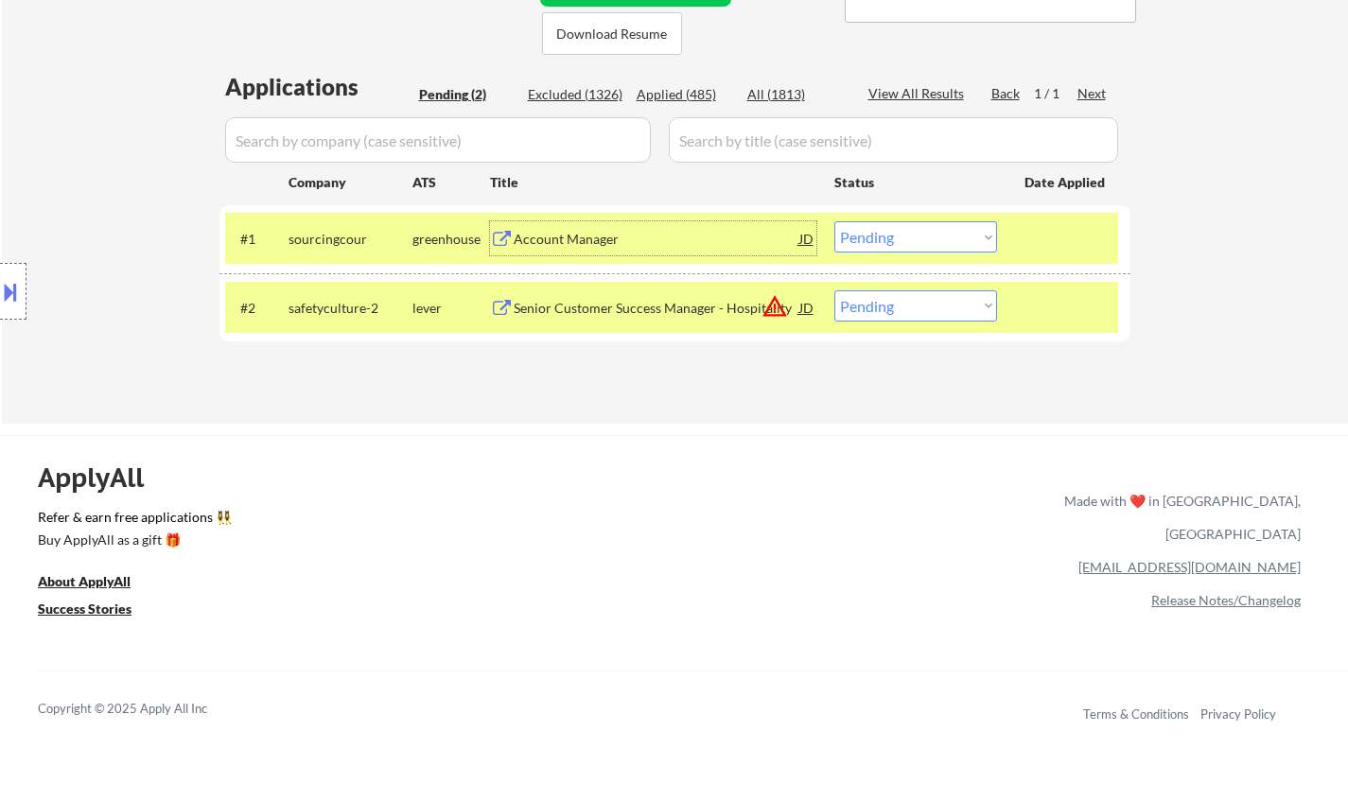
scroll to position [518, 0]
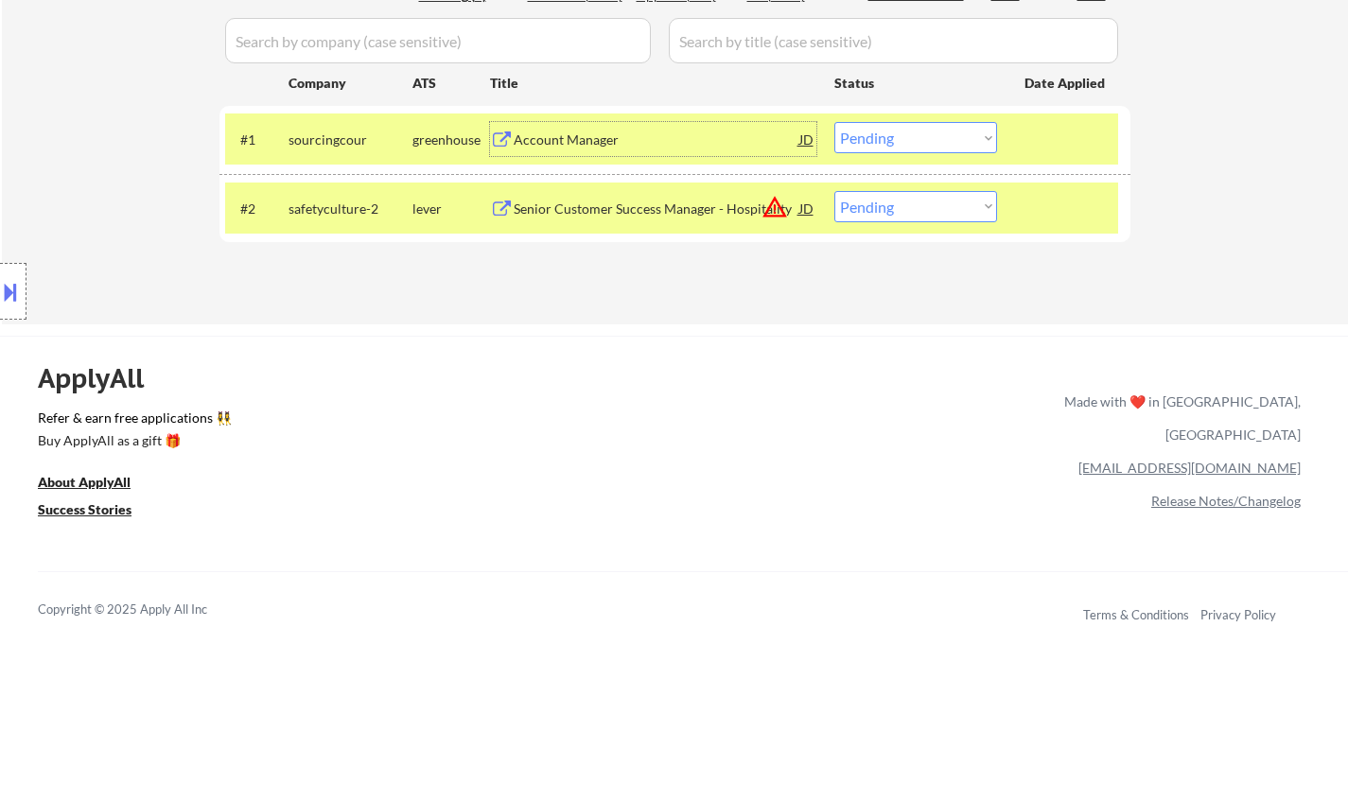
click at [928, 133] on select "Choose an option... Pending Applied Excluded (Questions) Excluded (Expired) Exc…" at bounding box center [915, 137] width 163 height 31
click at [834, 122] on select "Choose an option... Pending Applied Excluded (Questions) Excluded (Expired) Exc…" at bounding box center [915, 137] width 163 height 31
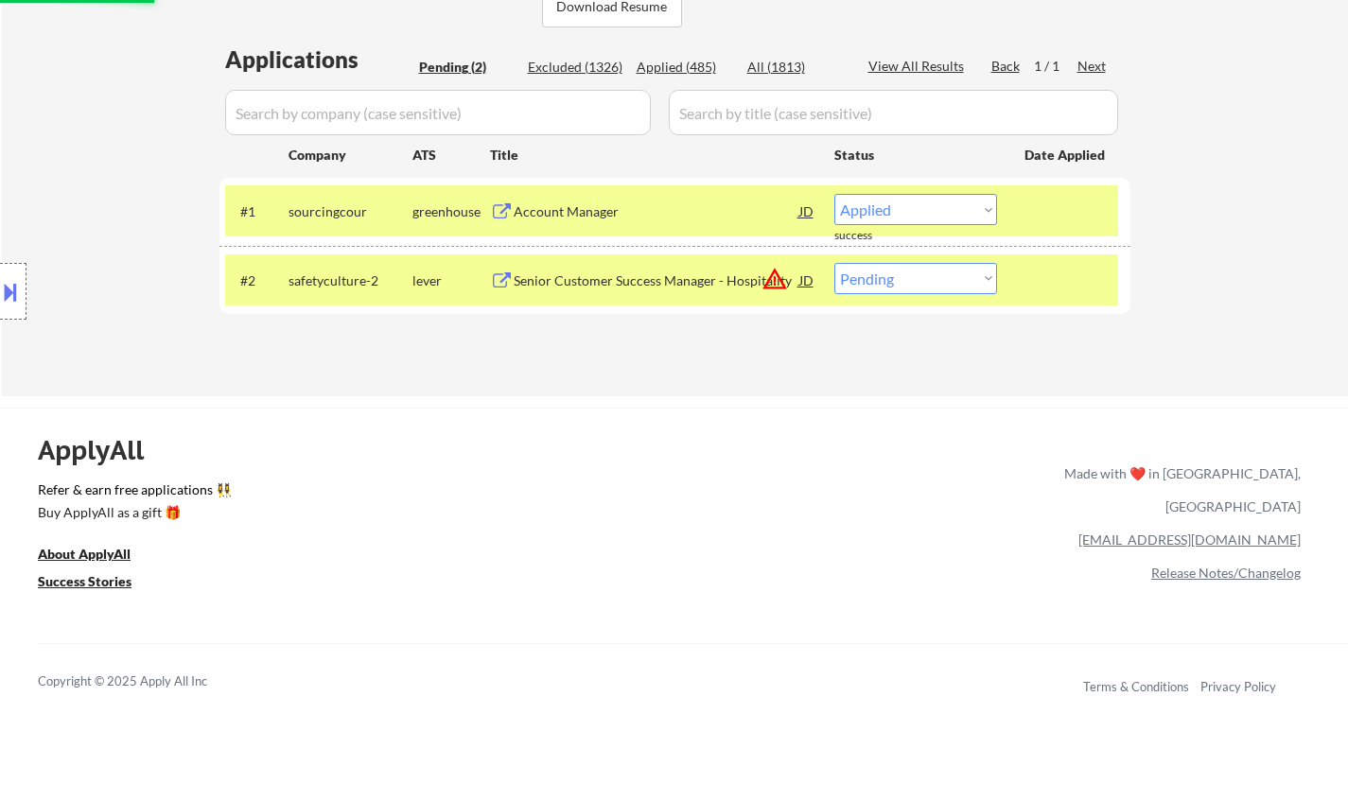
scroll to position [424, 0]
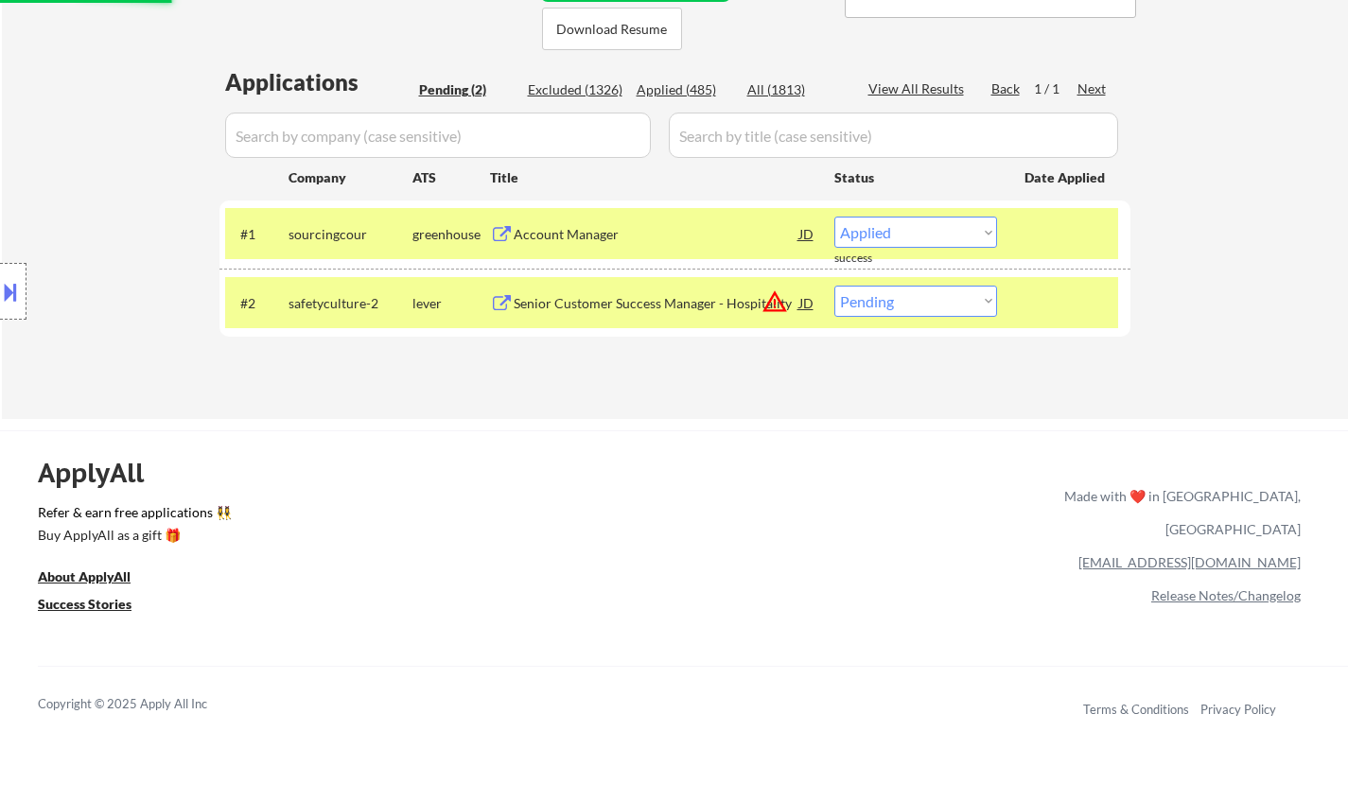
click at [4, 277] on button at bounding box center [10, 291] width 21 height 31
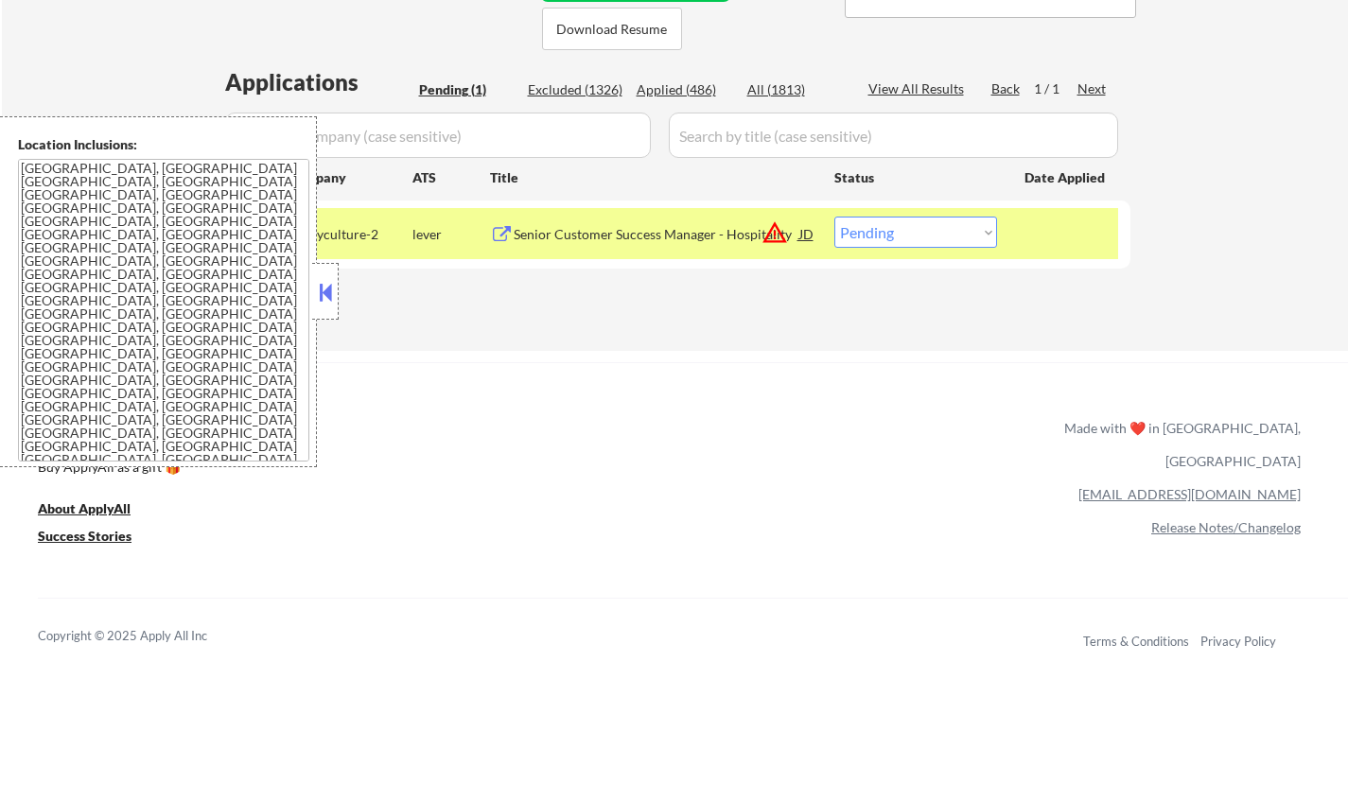
click at [325, 288] on button at bounding box center [325, 292] width 21 height 28
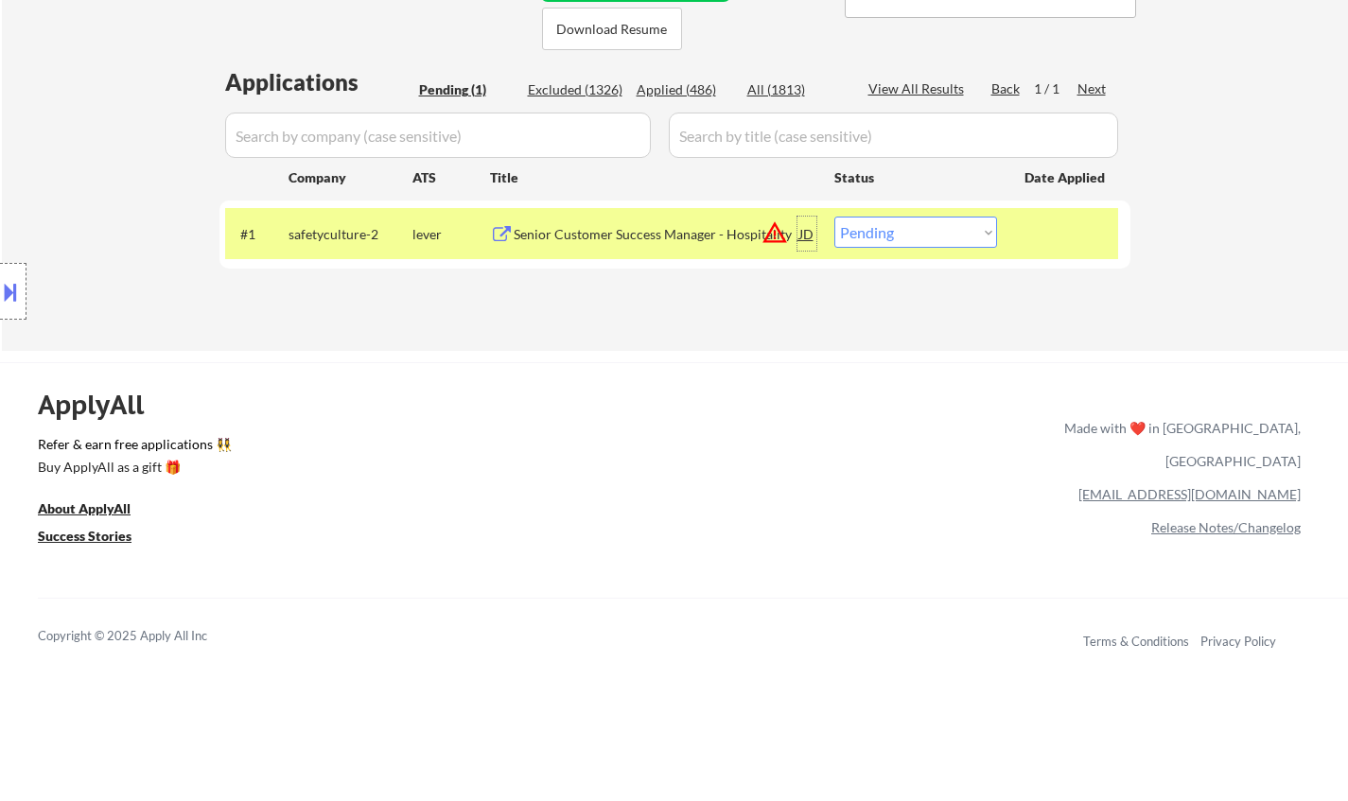
click at [798, 236] on div "JD" at bounding box center [806, 234] width 19 height 34
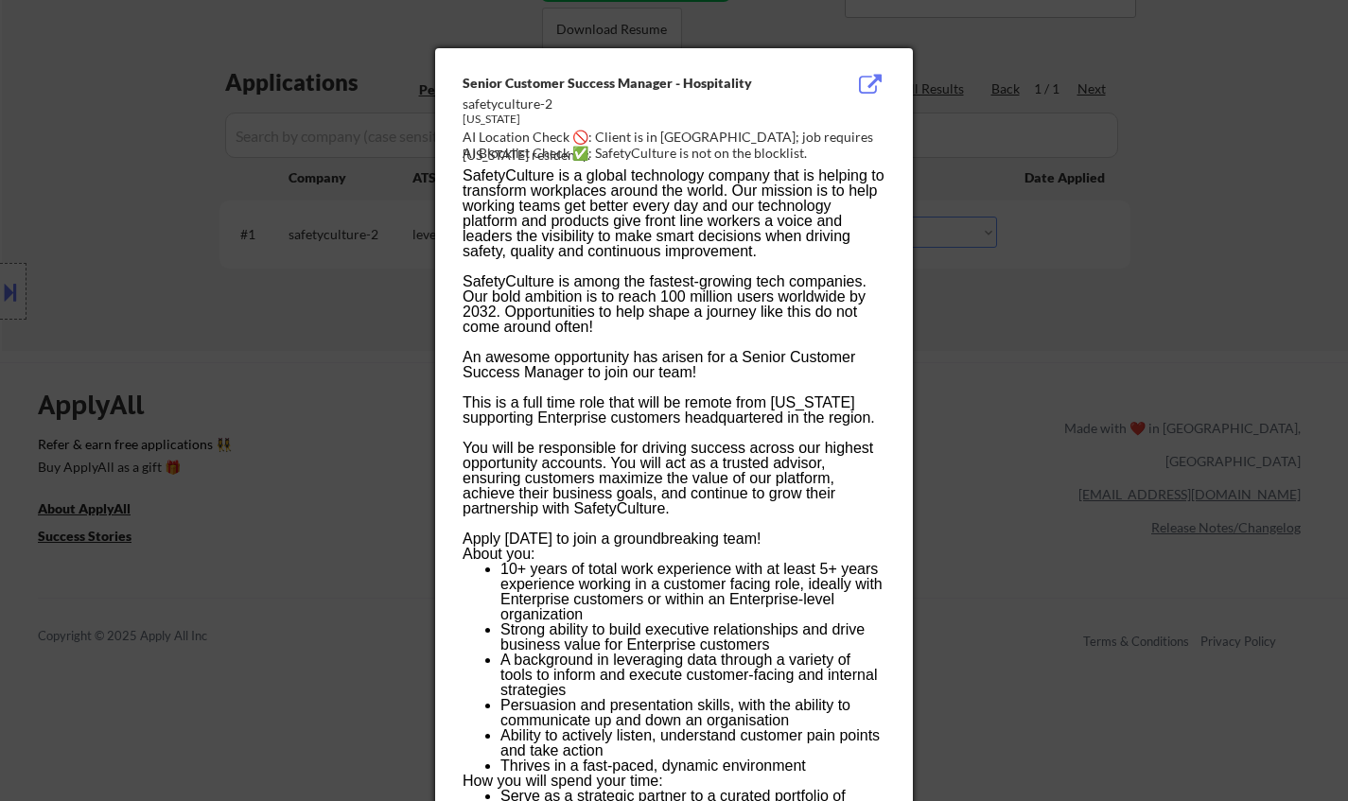
click at [1194, 567] on div at bounding box center [674, 400] width 1348 height 801
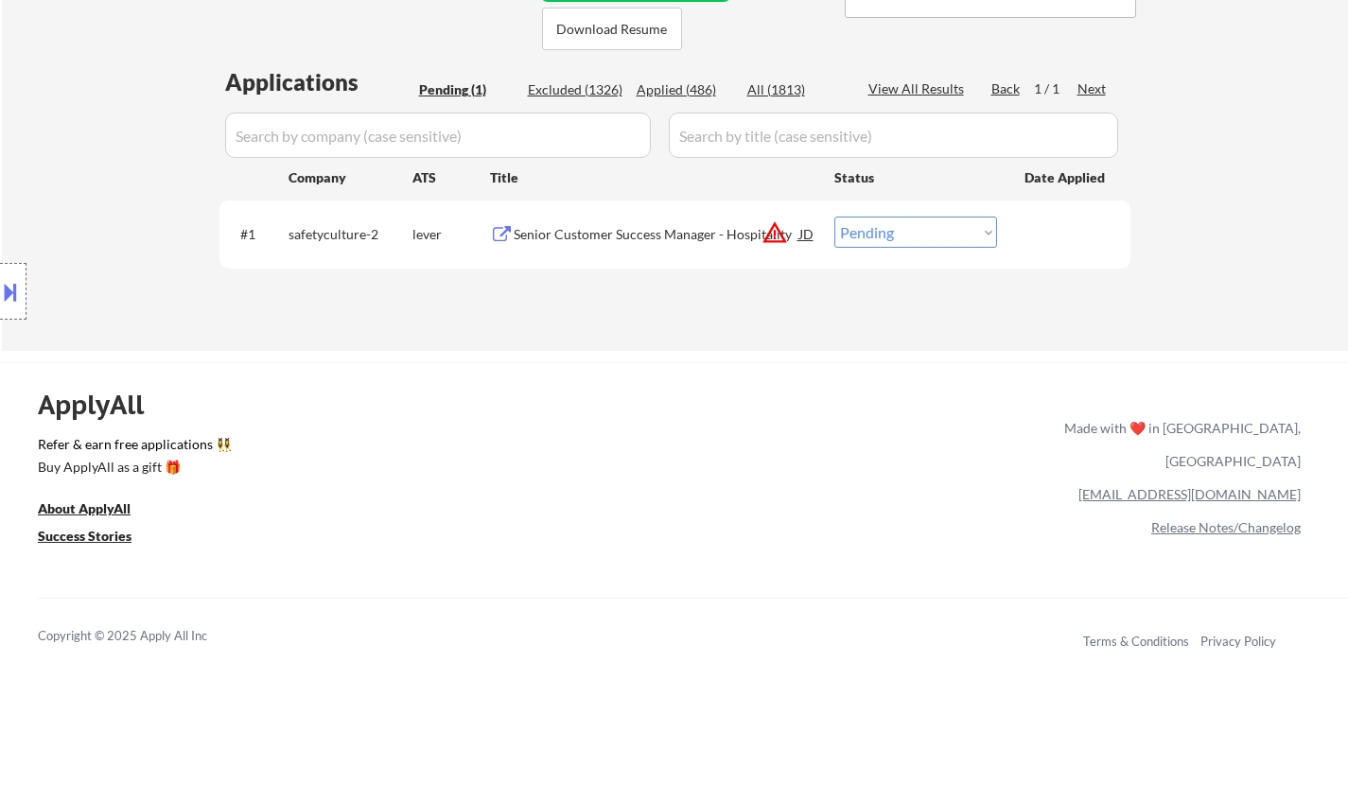
drag, startPoint x: 957, startPoint y: 225, endPoint x: 957, endPoint y: 244, distance: 18.9
click at [957, 235] on select "Choose an option... Pending Applied Excluded (Questions) Excluded (Expired) Exc…" at bounding box center [915, 232] width 163 height 31
select select ""excluded__location_""
click at [834, 217] on select "Choose an option... Pending Applied Excluded (Questions) Excluded (Expired) Exc…" at bounding box center [915, 232] width 163 height 31
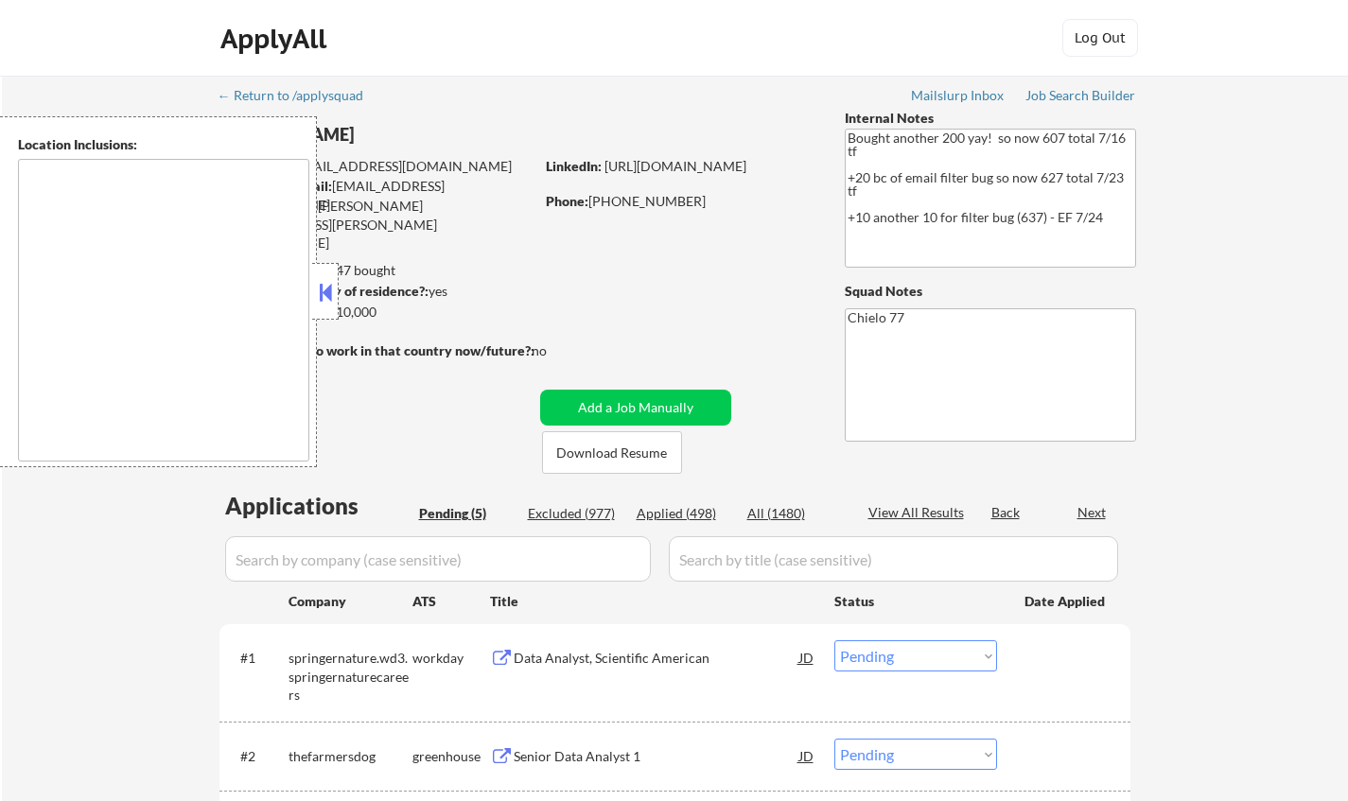
select select ""pending""
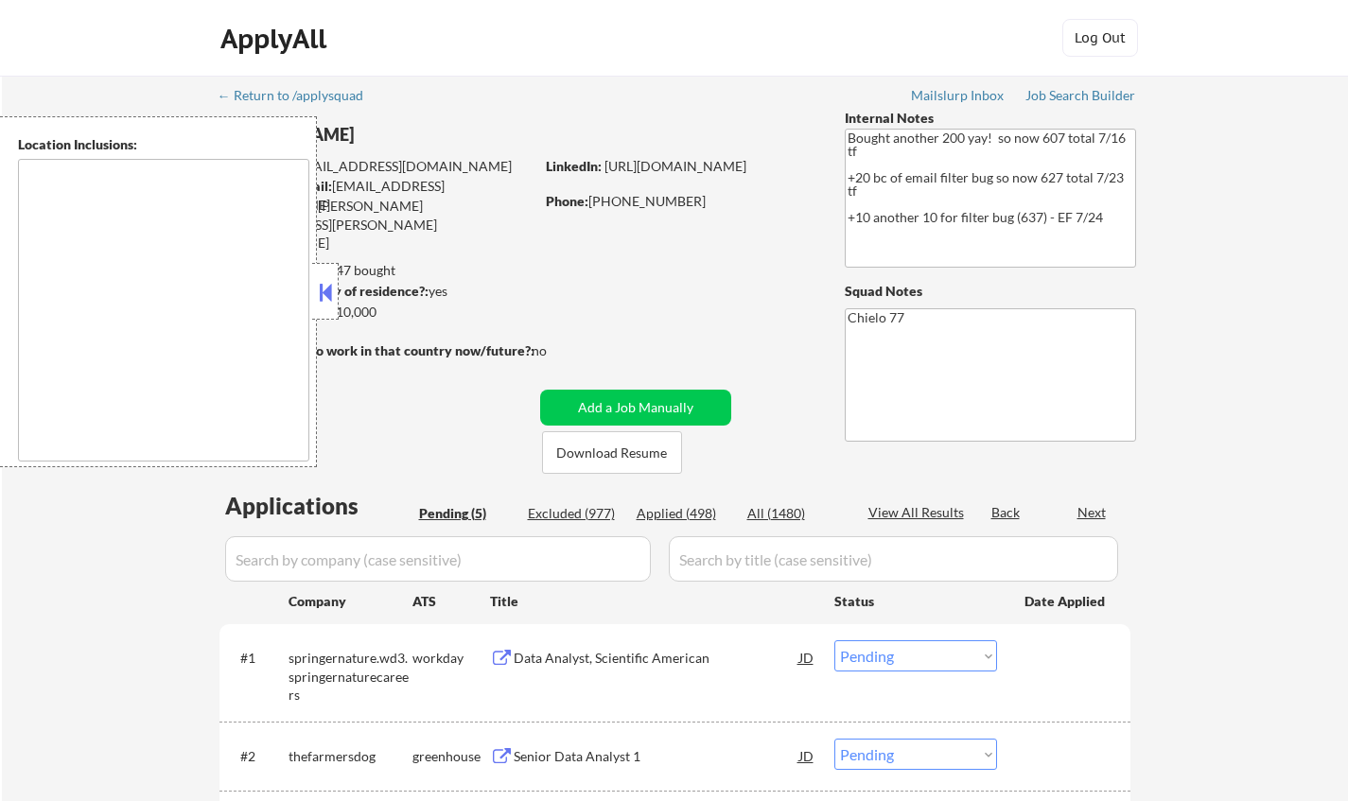
scroll to position [473, 0]
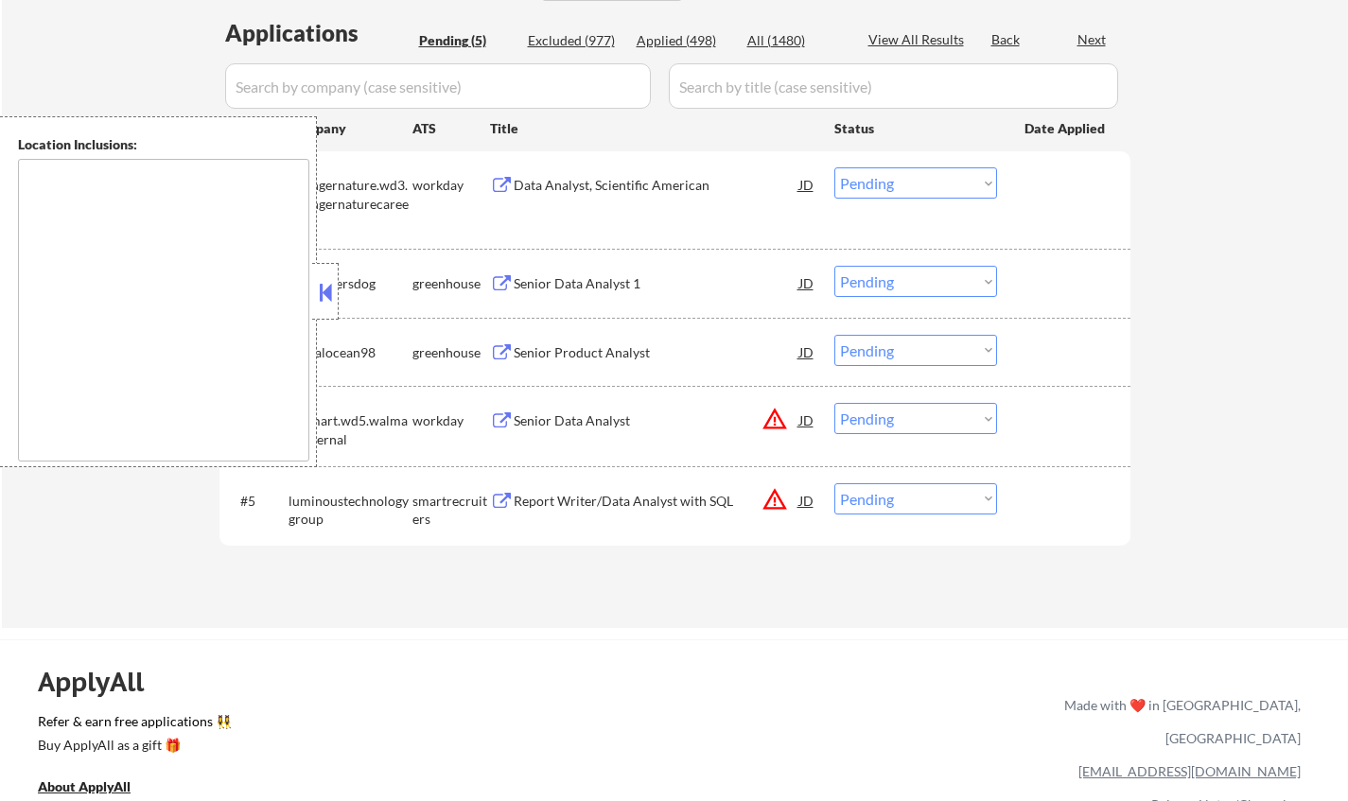
click at [323, 263] on div at bounding box center [325, 291] width 26 height 57
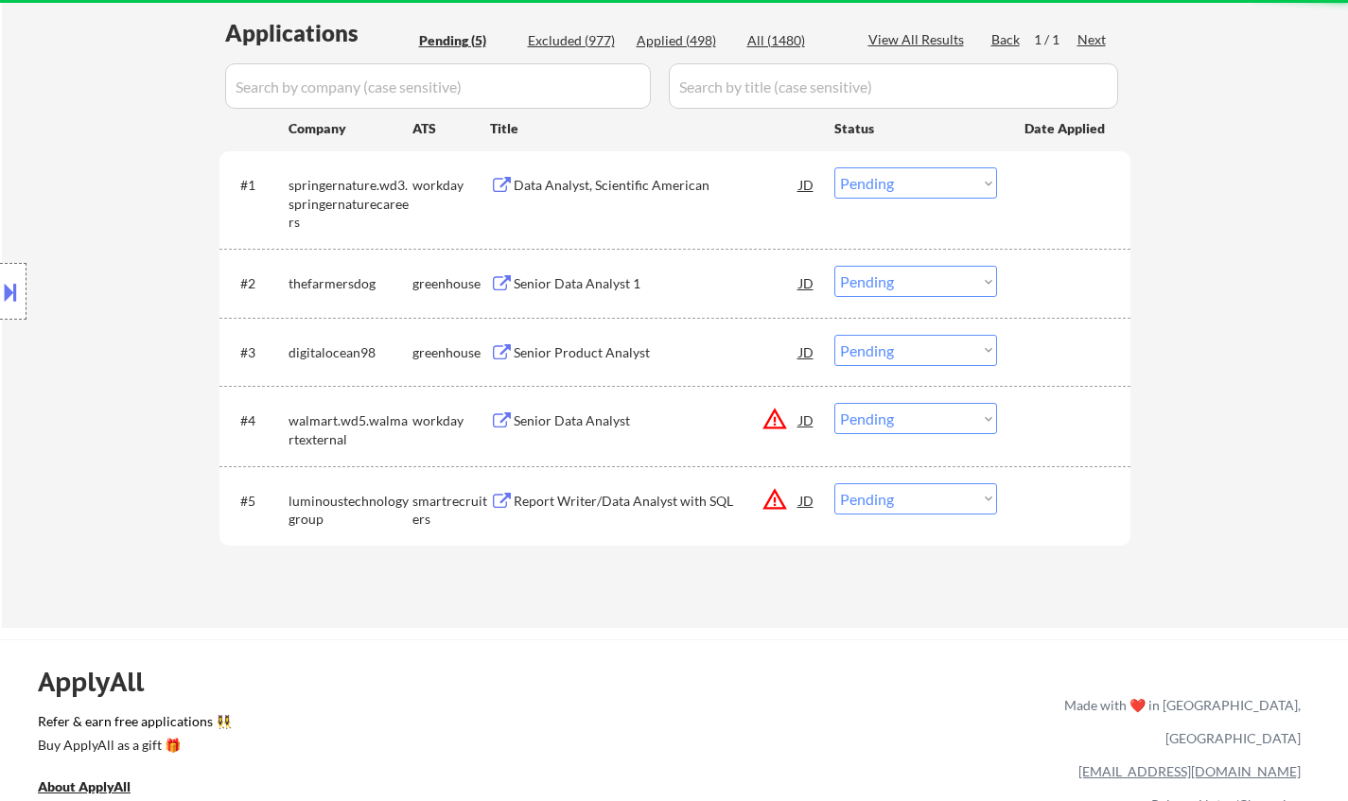
click at [327, 285] on div "Location Inclusions: Sunnyside, NY Long Island City, NY Astoria, NY Woodside, N…" at bounding box center [169, 291] width 339 height 351
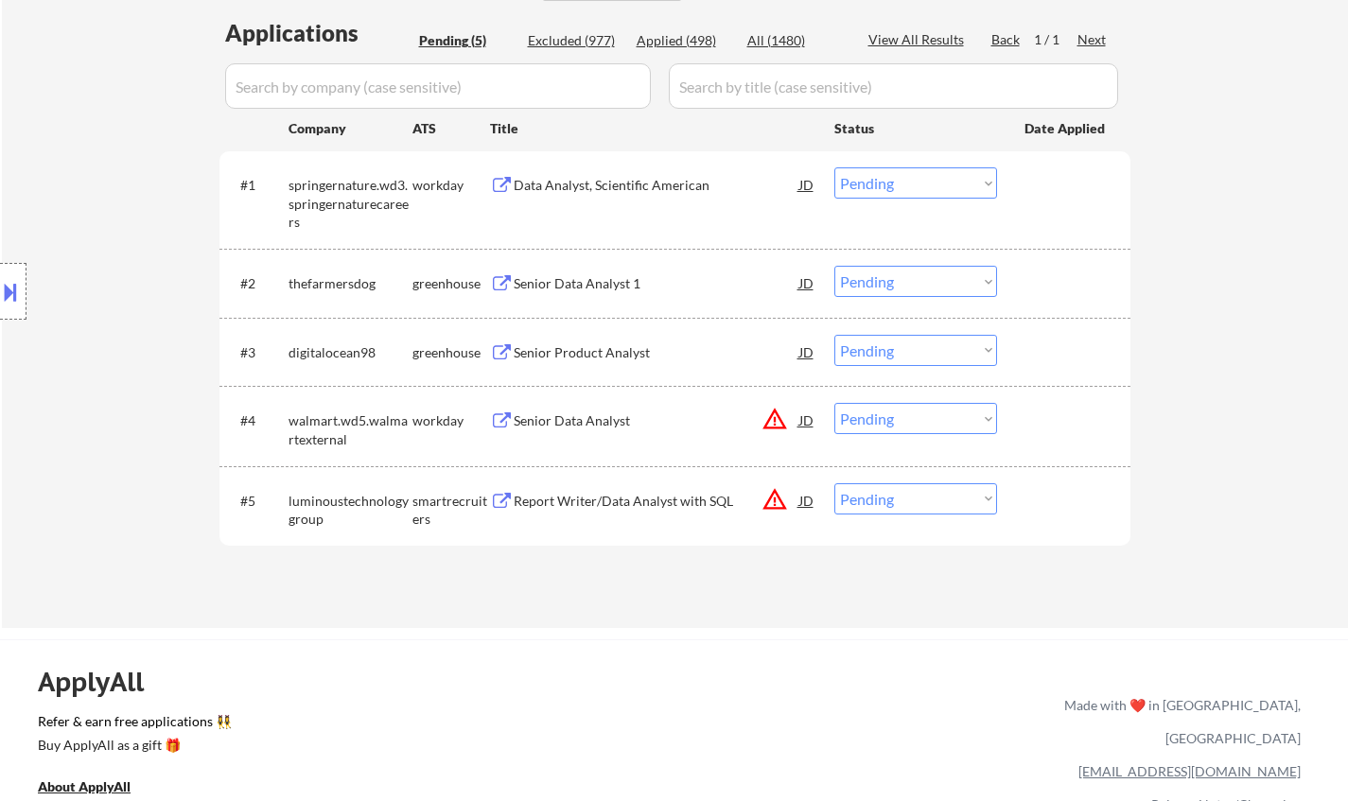
scroll to position [189, 0]
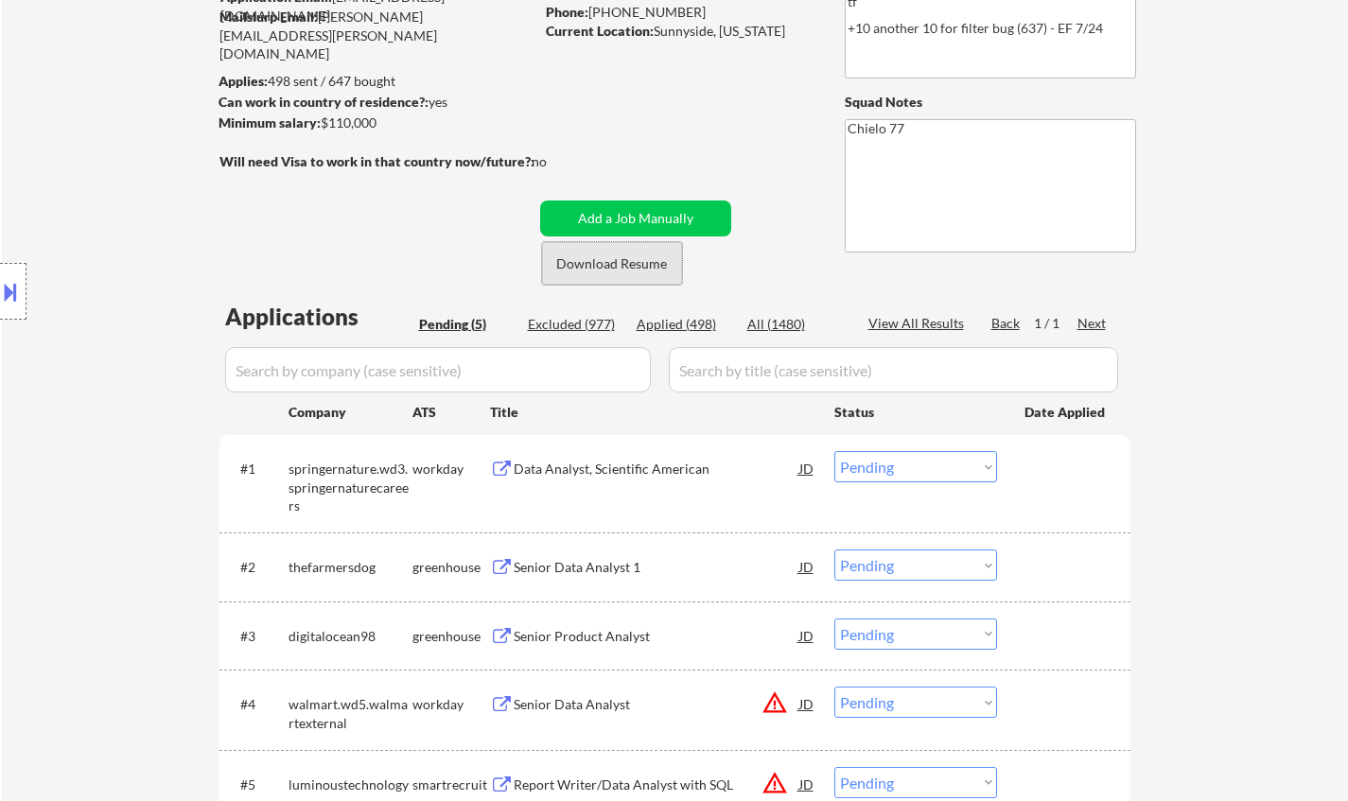
click at [625, 244] on button "Download Resume" at bounding box center [612, 263] width 140 height 43
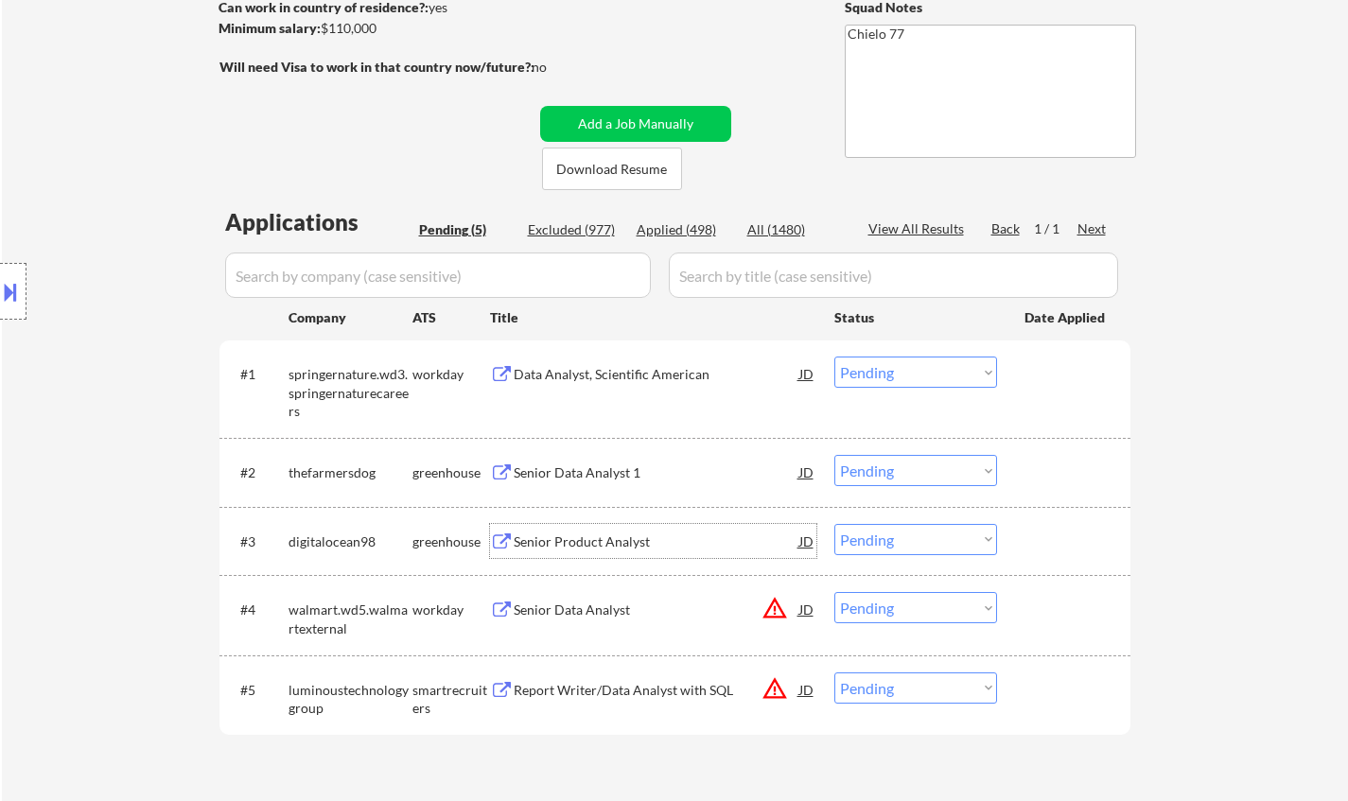
click at [603, 535] on div "Senior Product Analyst" at bounding box center [657, 542] width 286 height 19
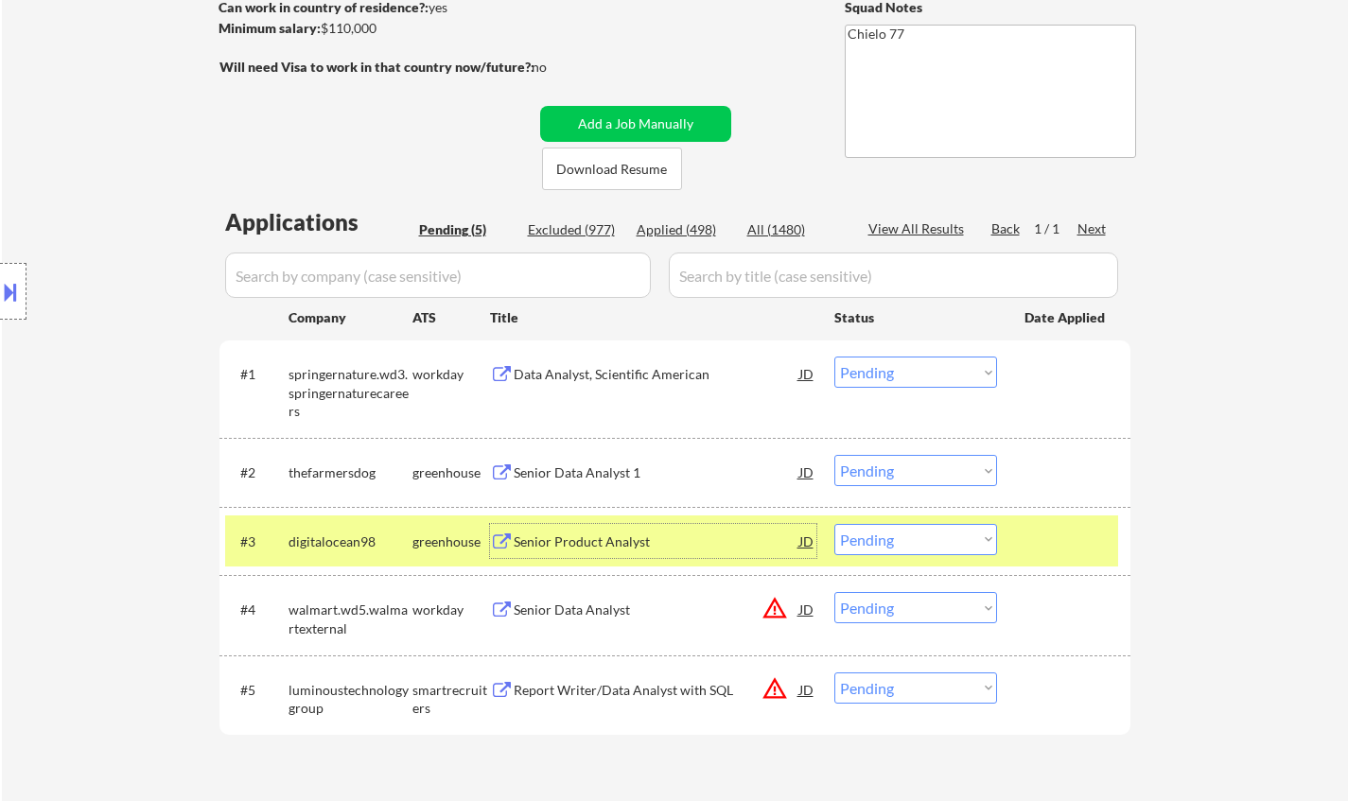
click at [915, 539] on select "Choose an option... Pending Applied Excluded (Questions) Excluded (Expired) Exc…" at bounding box center [915, 539] width 163 height 31
click at [834, 524] on select "Choose an option... Pending Applied Excluded (Questions) Excluded (Expired) Exc…" at bounding box center [915, 539] width 163 height 31
select select ""pending""
